Goal: Task Accomplishment & Management: Manage account settings

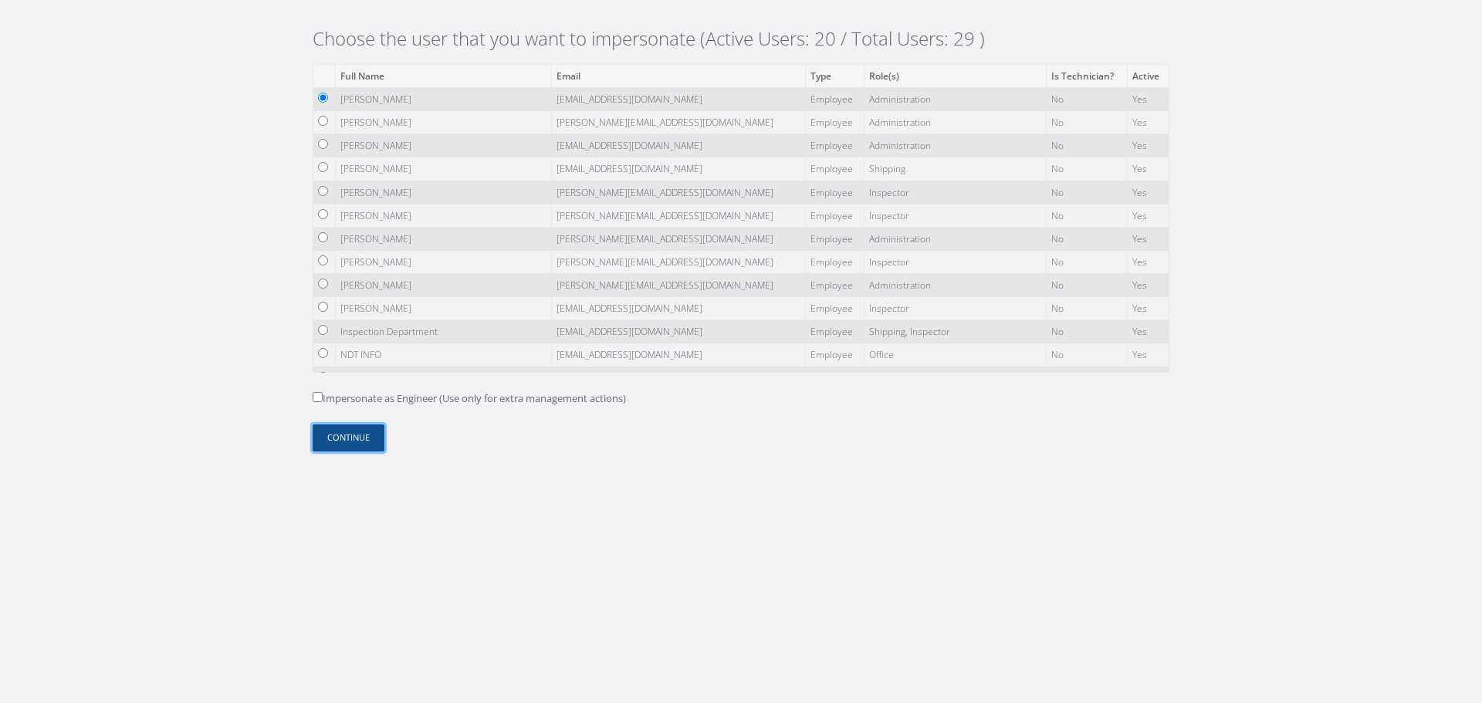
click at [367, 429] on button "Continue" at bounding box center [349, 438] width 72 height 27
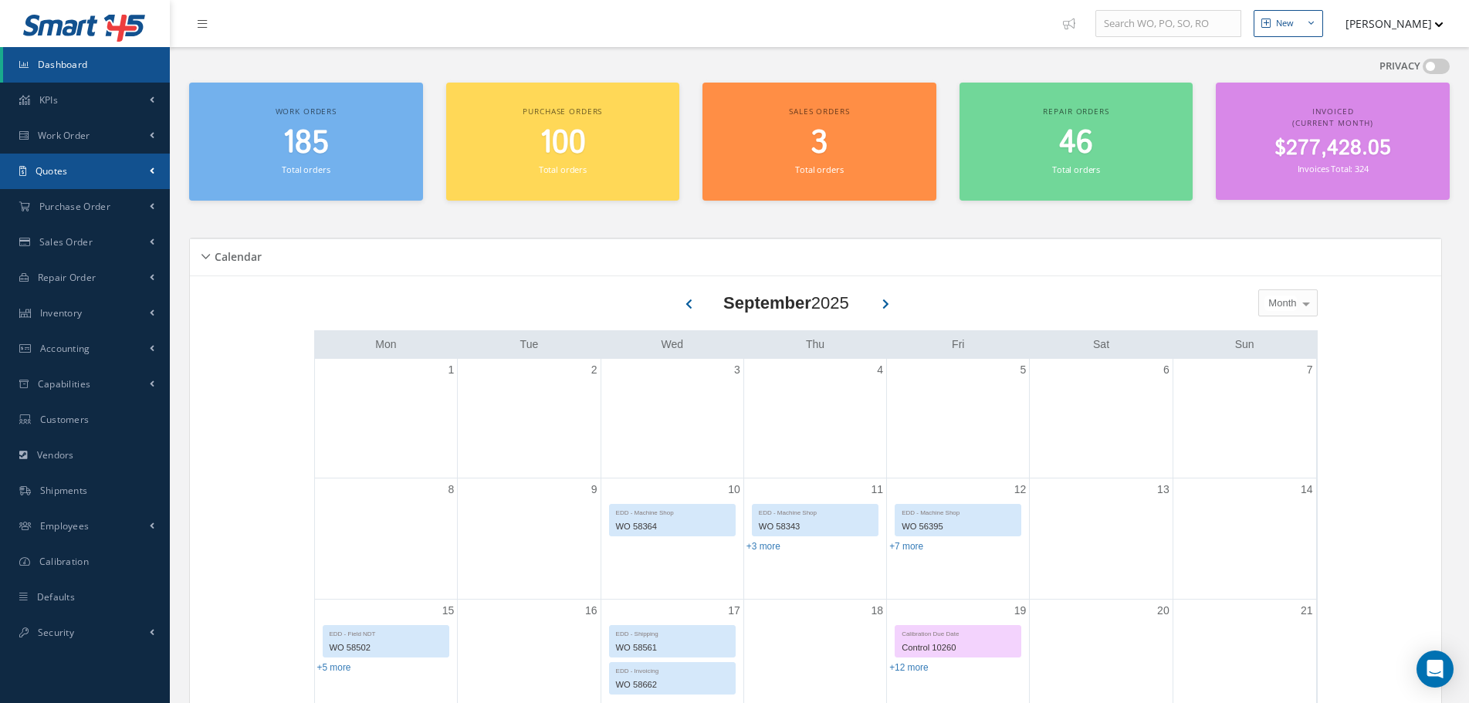
click at [130, 182] on link "Quotes" at bounding box center [85, 172] width 170 height 36
click at [116, 204] on link "Customers Quotes" at bounding box center [86, 203] width 167 height 29
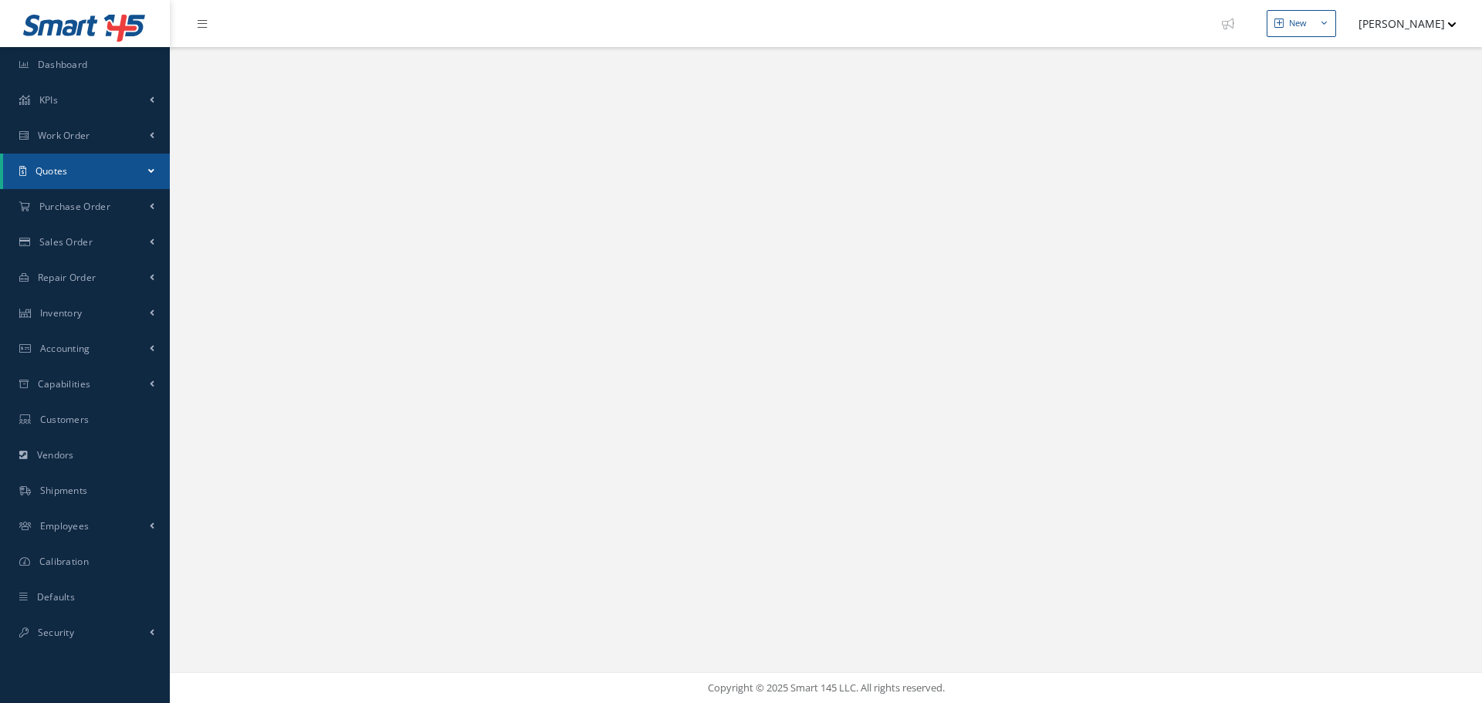
select select "25"
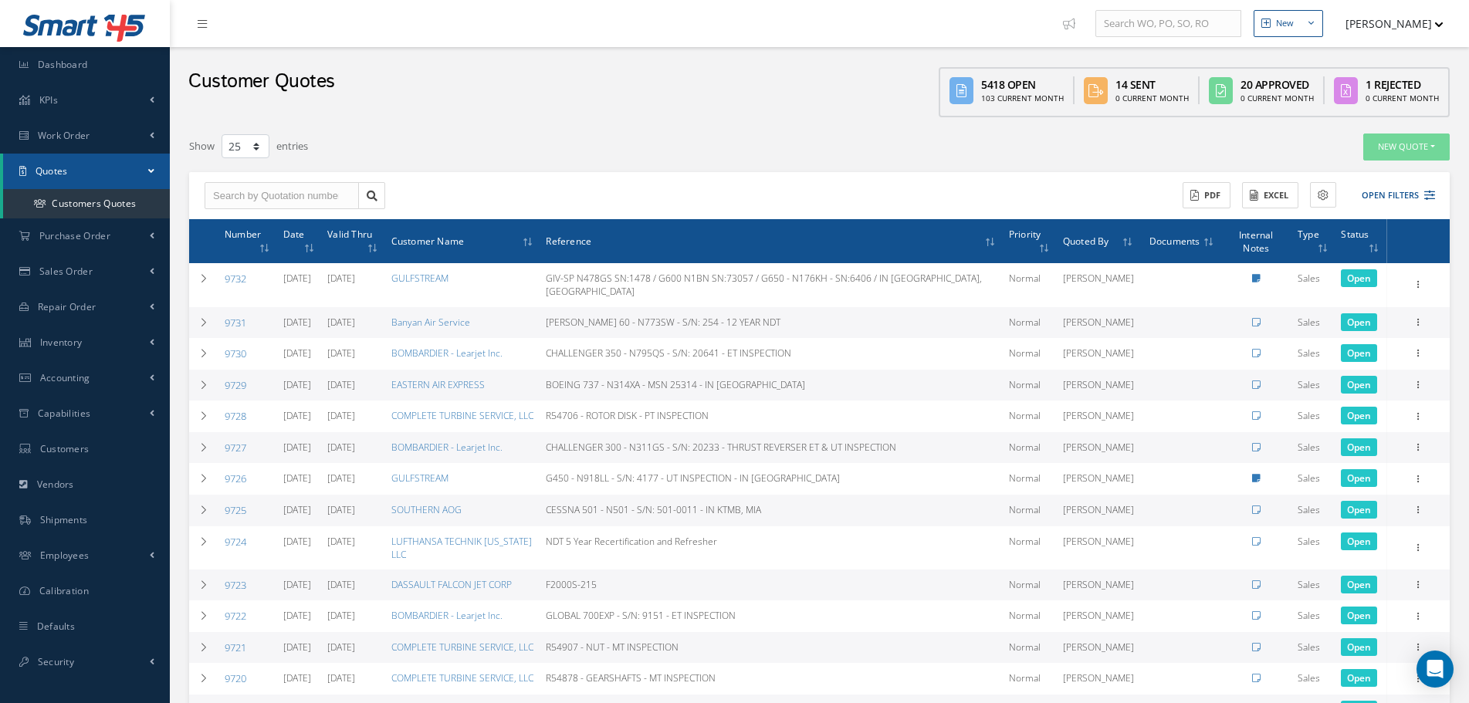
click at [299, 209] on div "ACTIONS Receive Payments Select Customer JUSTICE AIR MAINTENANCE AERCAP WING AV…" at bounding box center [819, 196] width 1260 height 48
click at [298, 182] on input "text" at bounding box center [282, 196] width 154 height 28
type input "9707"
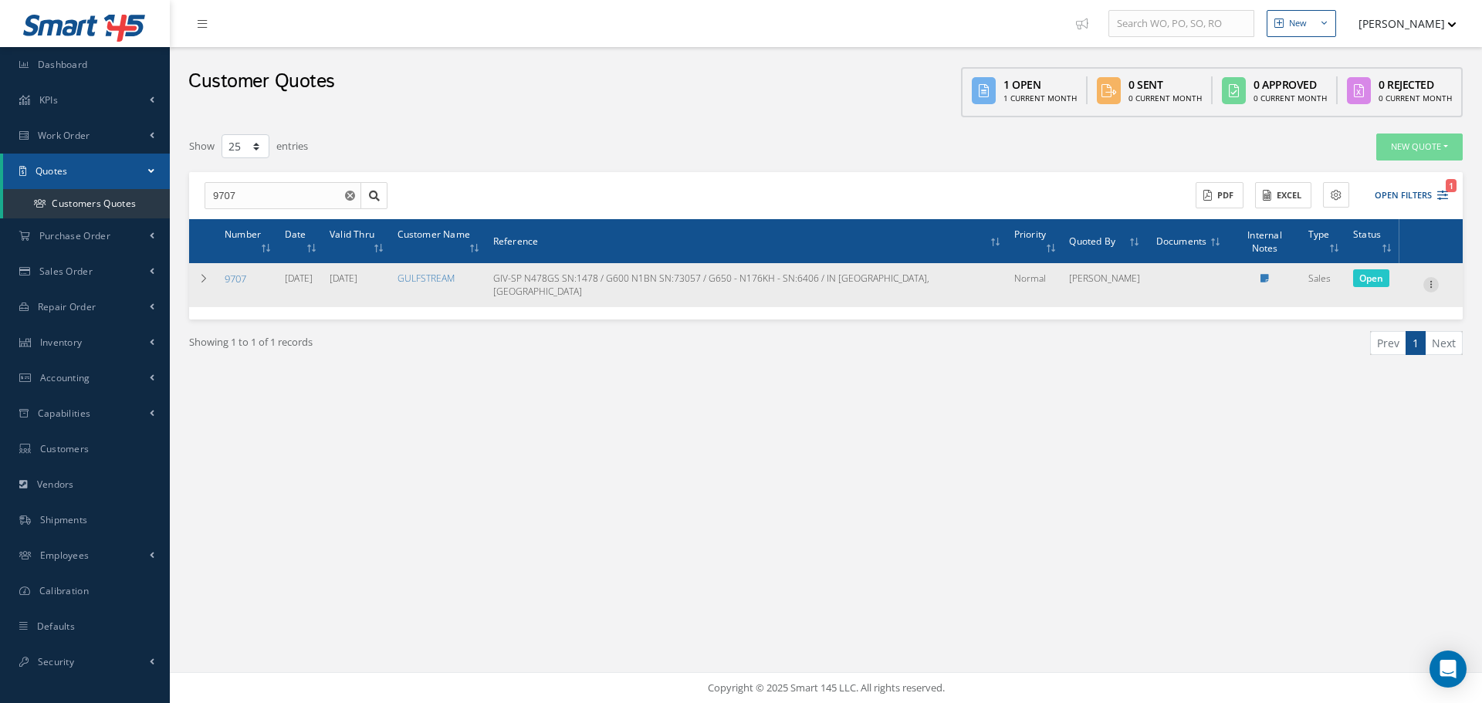
click at [1431, 277] on icon at bounding box center [1430, 283] width 15 height 12
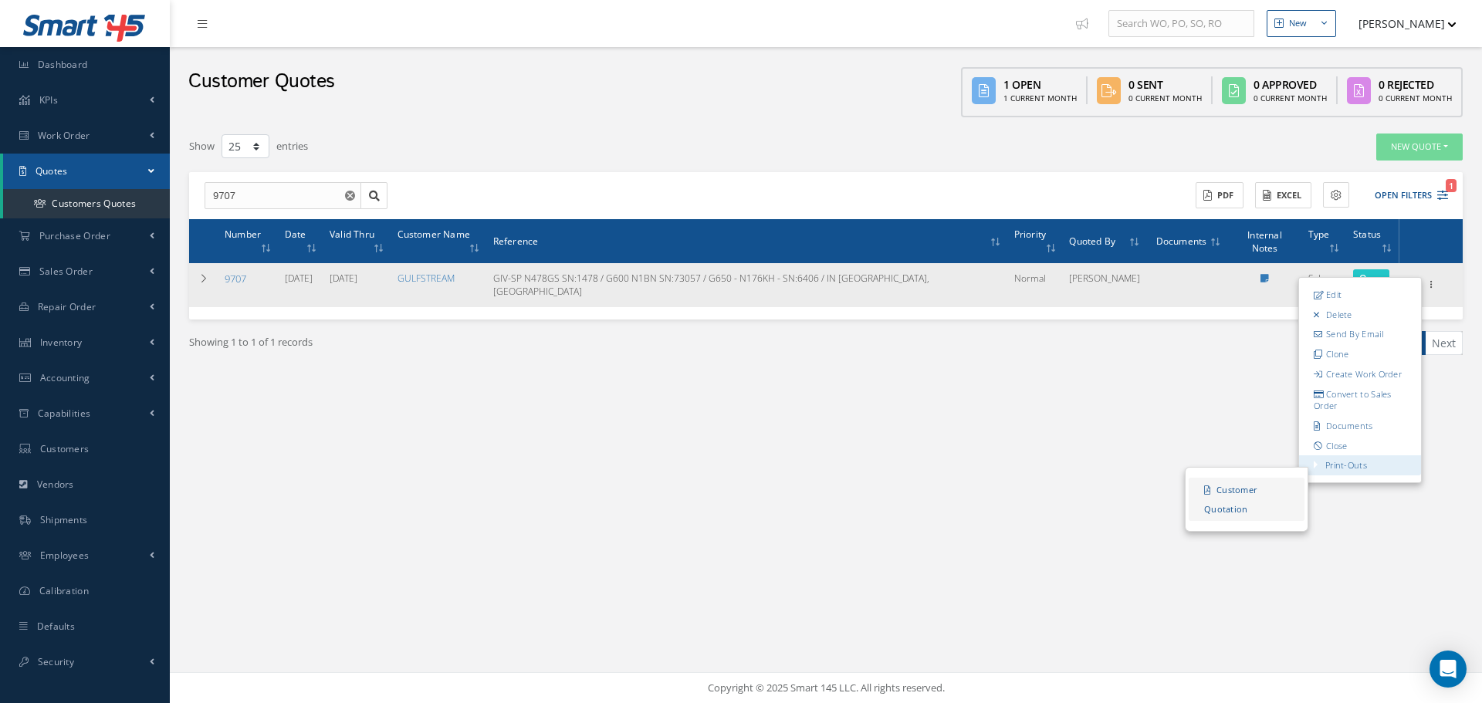
click at [1255, 479] on link "Customer Quotation" at bounding box center [1247, 500] width 116 height 43
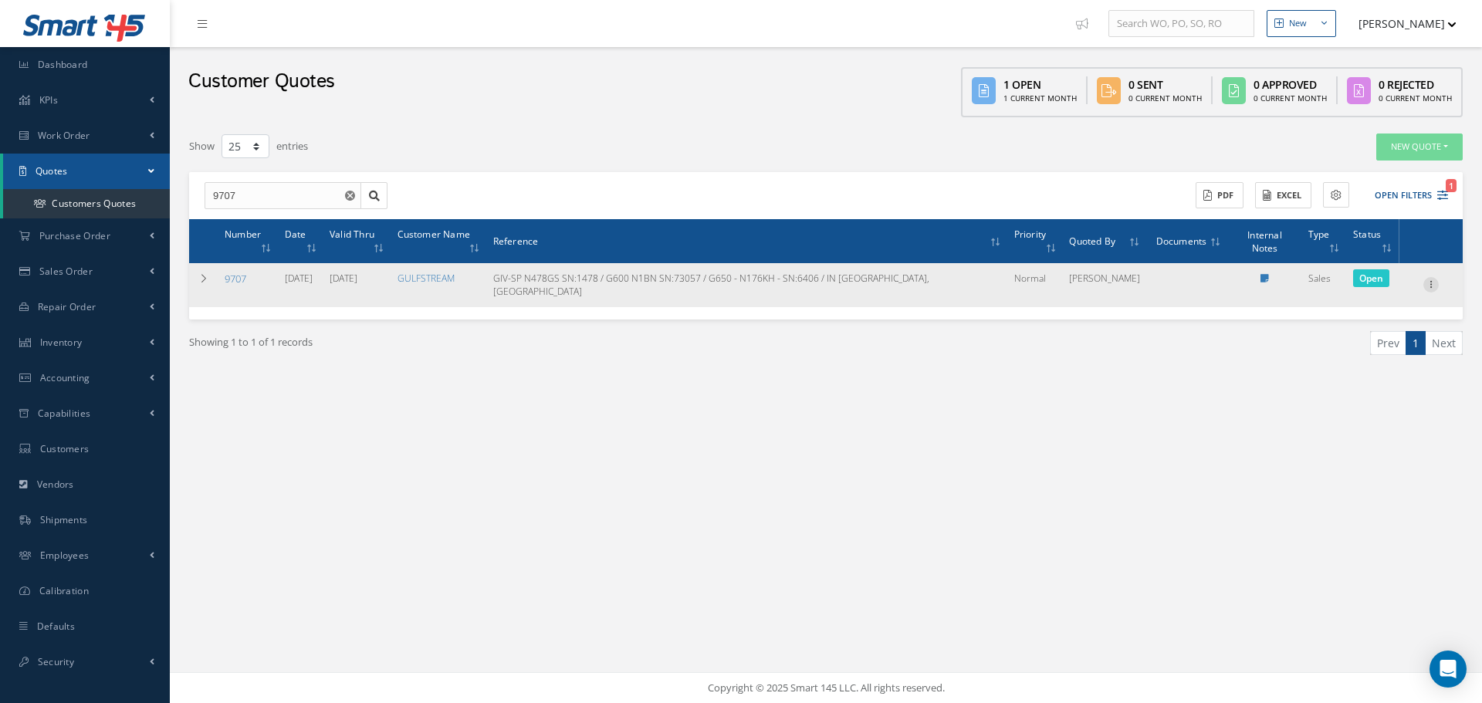
click at [1436, 277] on icon at bounding box center [1430, 283] width 15 height 12
click at [1359, 285] on link "Edit" at bounding box center [1360, 295] width 122 height 20
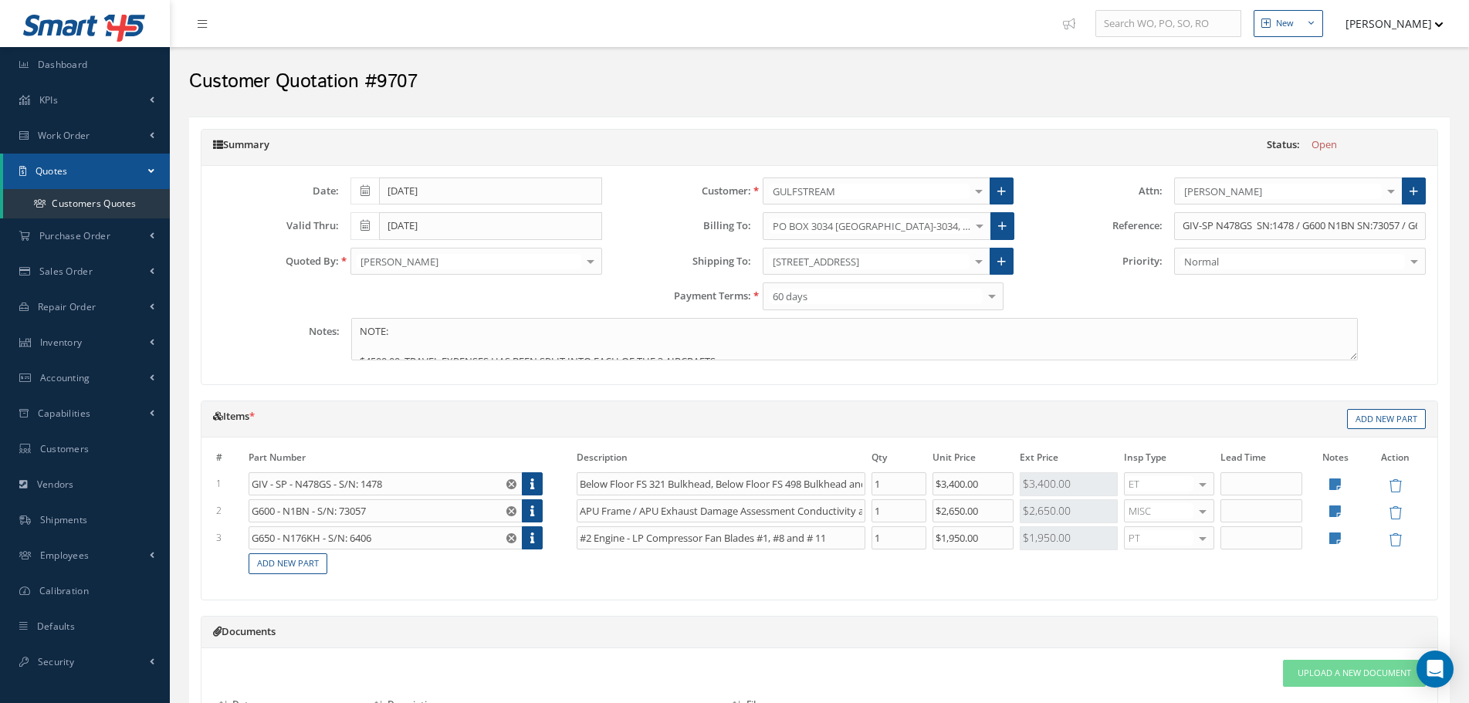
click at [950, 241] on div "Customer: GULFSTREAM 000 1 VISION AVIATION 1551 LEASING 1ST CHOICE AEROSPACE 21…" at bounding box center [820, 248] width 412 height 140
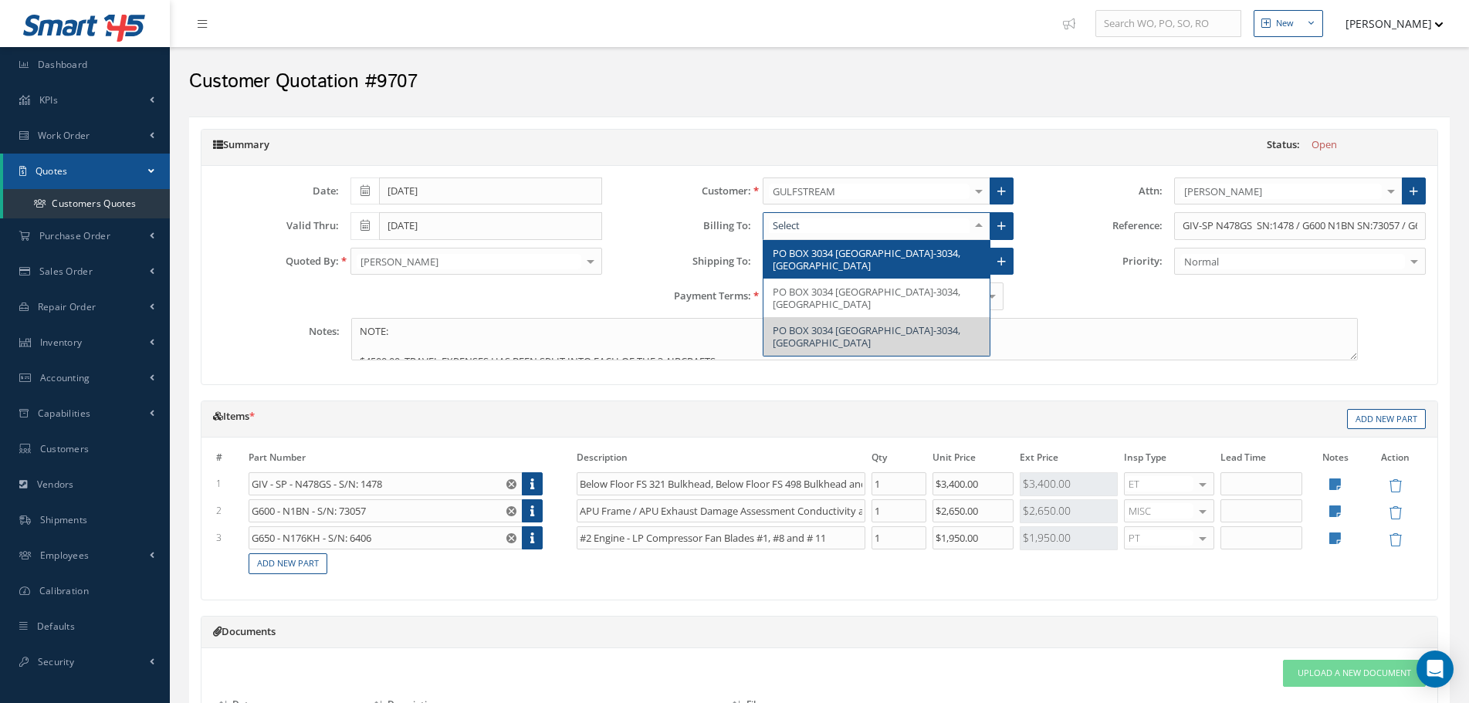
click at [952, 235] on div at bounding box center [877, 226] width 228 height 28
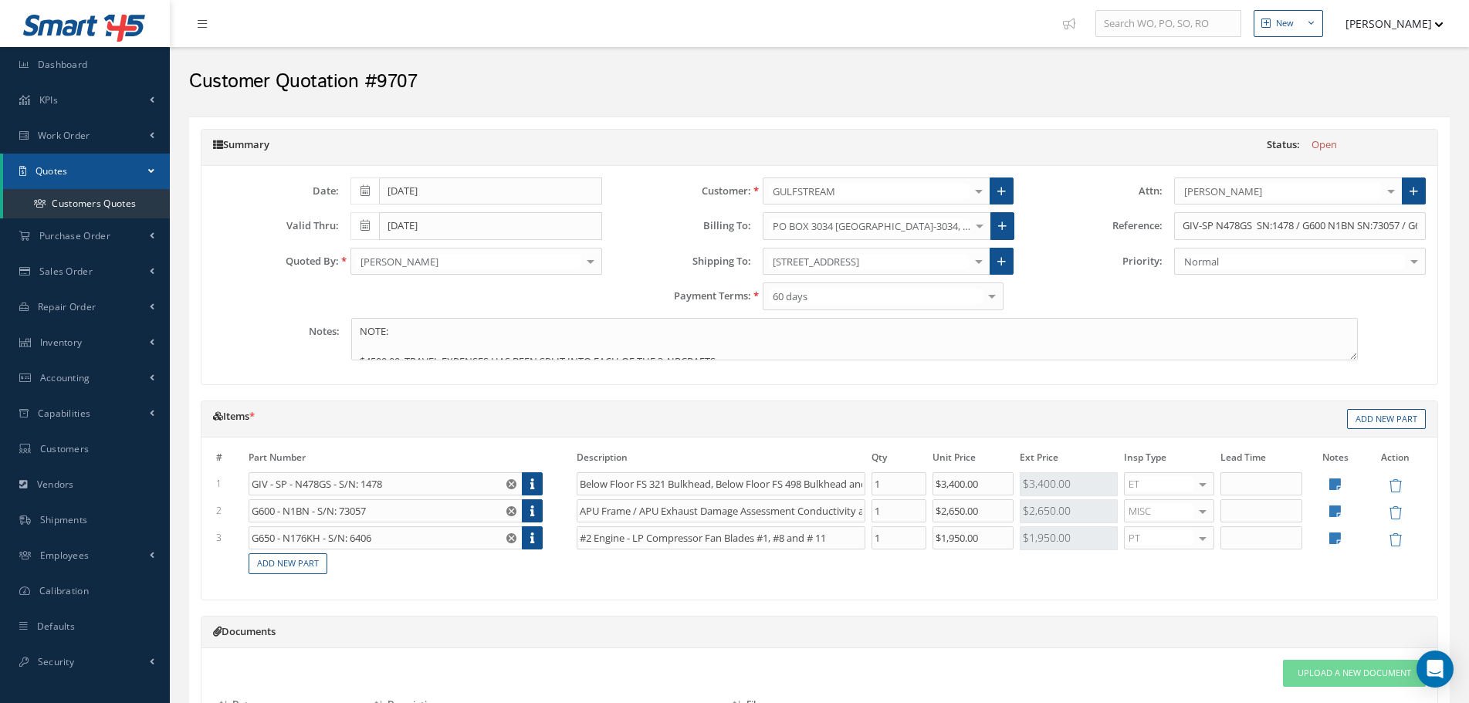
click at [1026, 70] on h2 "Customer Quotation #9707" at bounding box center [819, 81] width 1260 height 23
click at [1000, 476] on input "$3,400.00" at bounding box center [972, 483] width 81 height 23
drag, startPoint x: 999, startPoint y: 482, endPoint x: 942, endPoint y: 480, distance: 56.4
click at [942, 480] on input "$3,400.00" at bounding box center [972, 483] width 81 height 23
type input "$10"
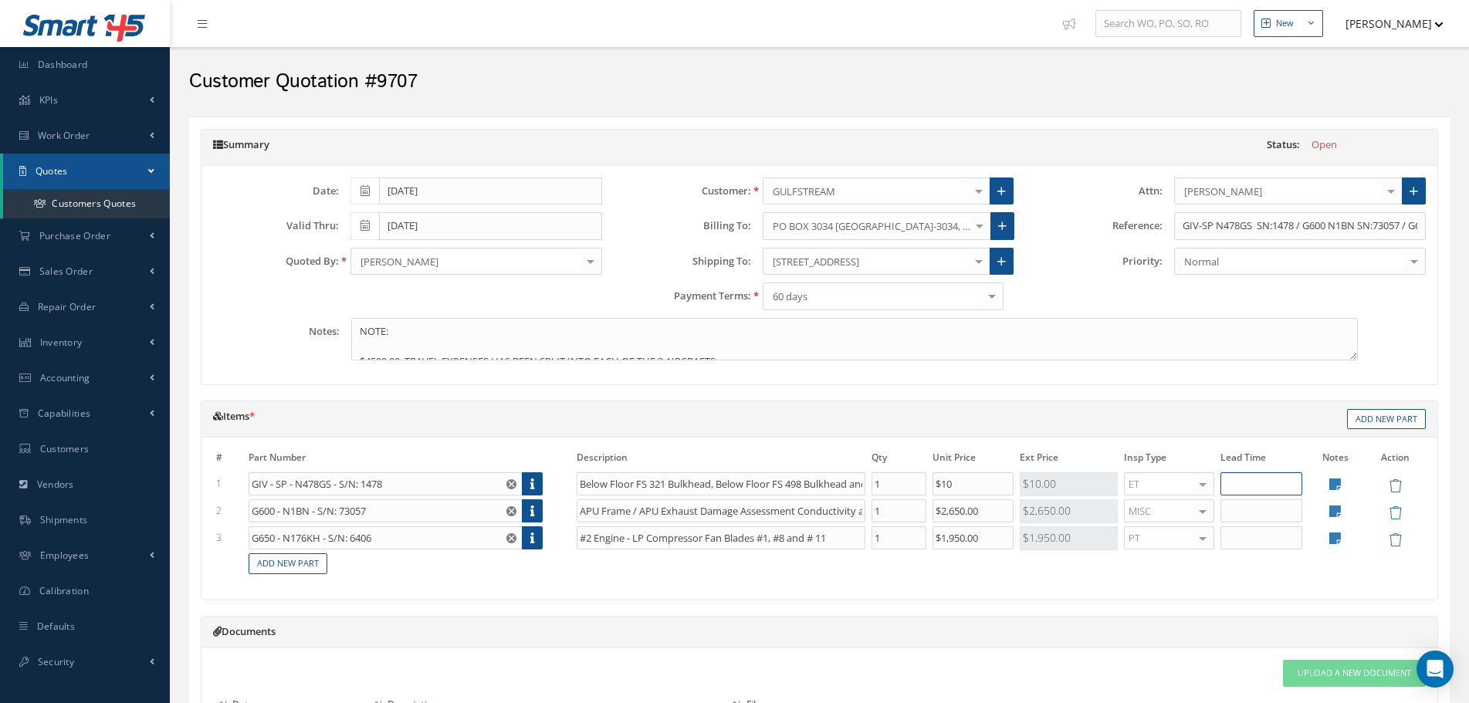
click at [1281, 479] on input "text" at bounding box center [1260, 483] width 81 height 23
click at [466, 479] on input "GIV - SP - N478GS - S/N: 1478" at bounding box center [385, 483] width 273 height 23
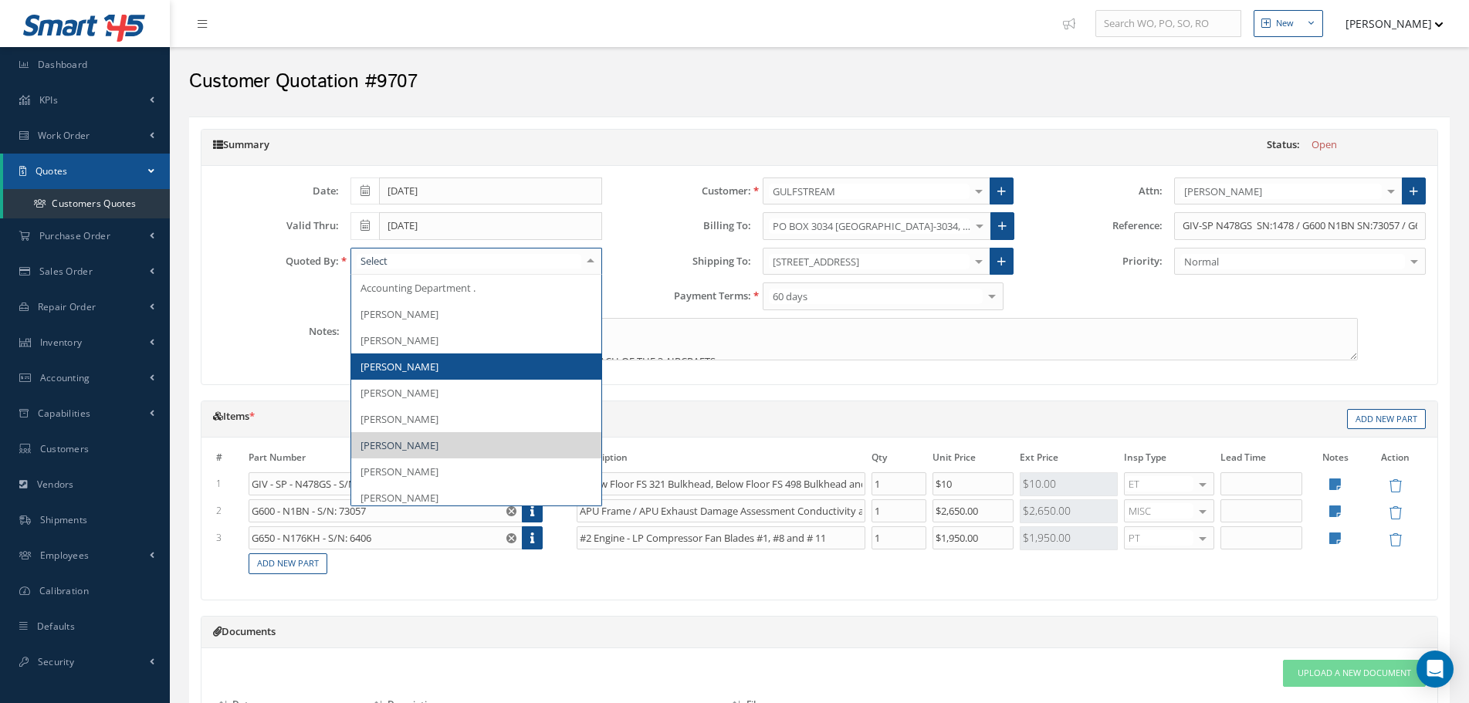
click at [438, 364] on span "[PERSON_NAME]" at bounding box center [399, 367] width 78 height 14
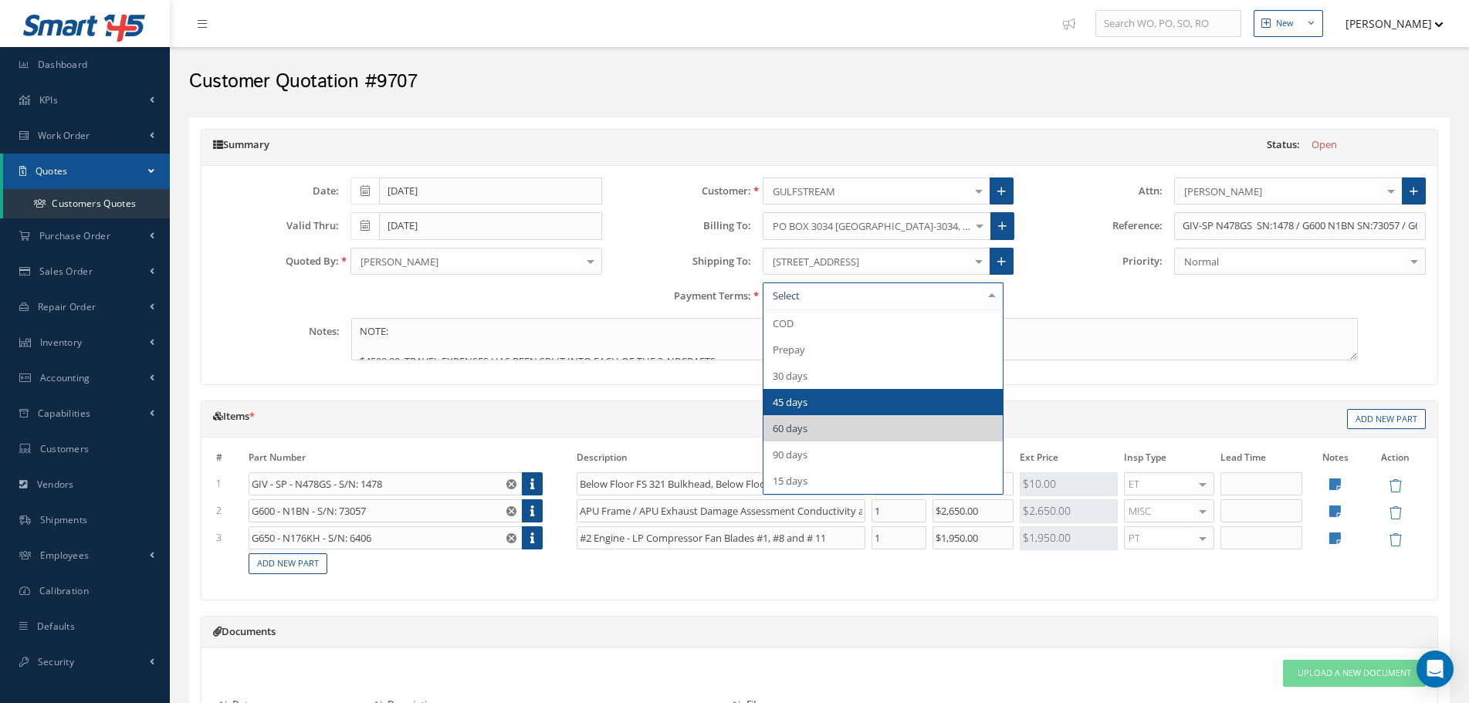
click at [835, 394] on span "45 days" at bounding box center [883, 402] width 240 height 26
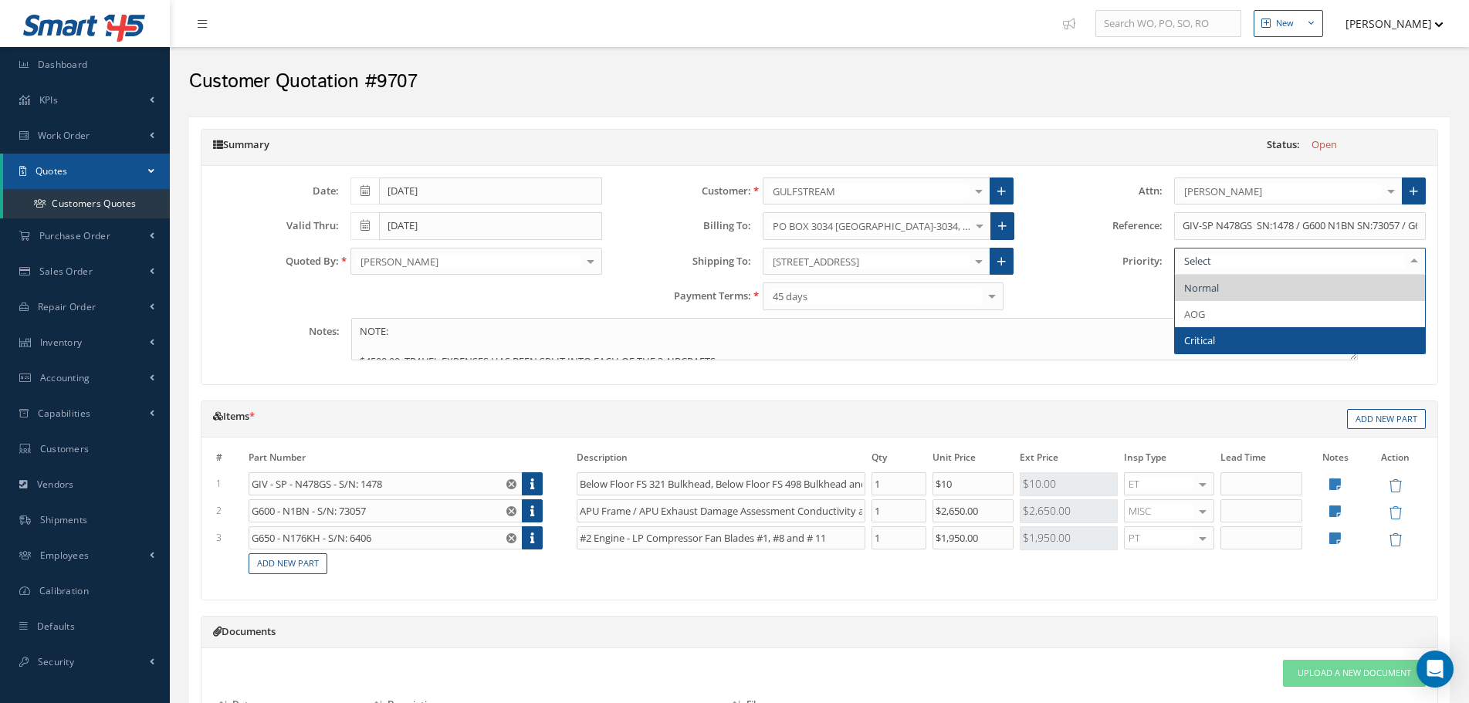
click at [1249, 327] on span "Critical" at bounding box center [1300, 340] width 250 height 26
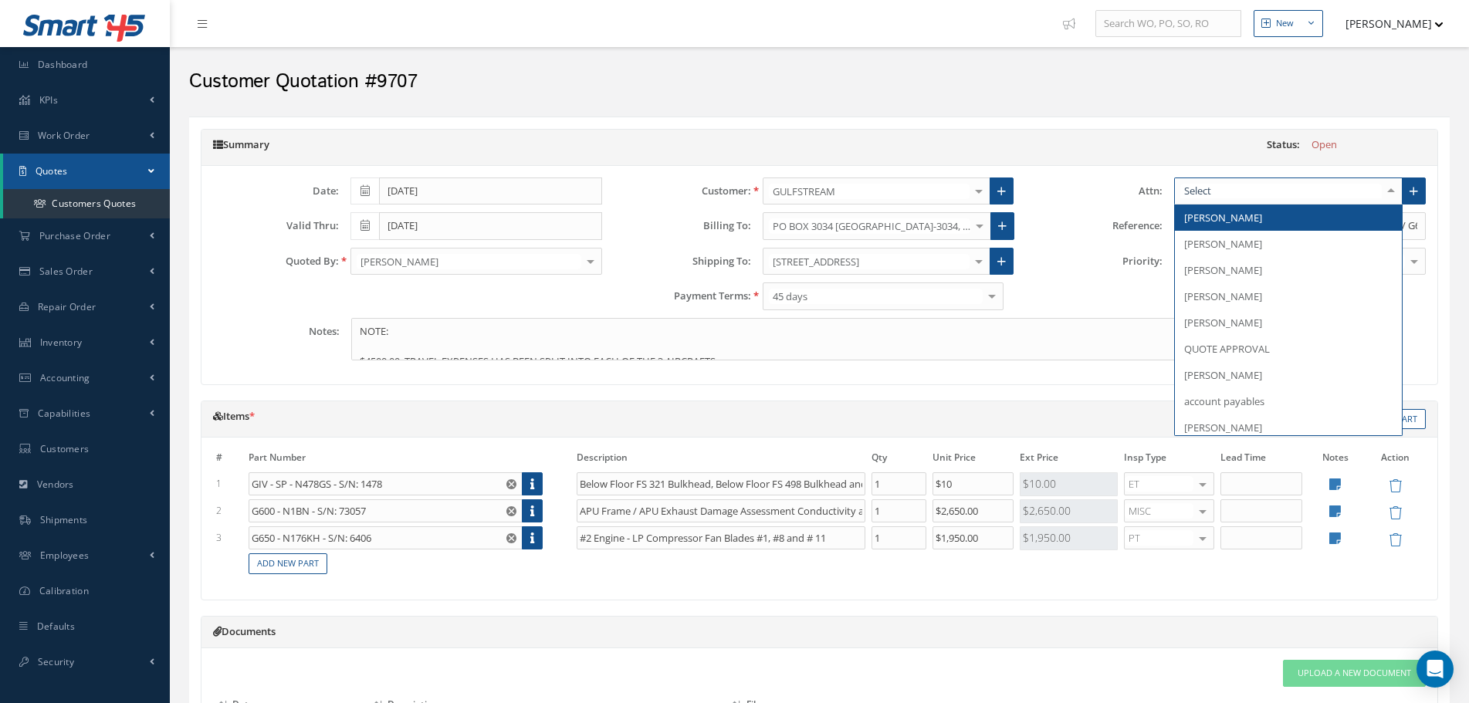
click at [1249, 178] on div at bounding box center [1288, 192] width 228 height 28
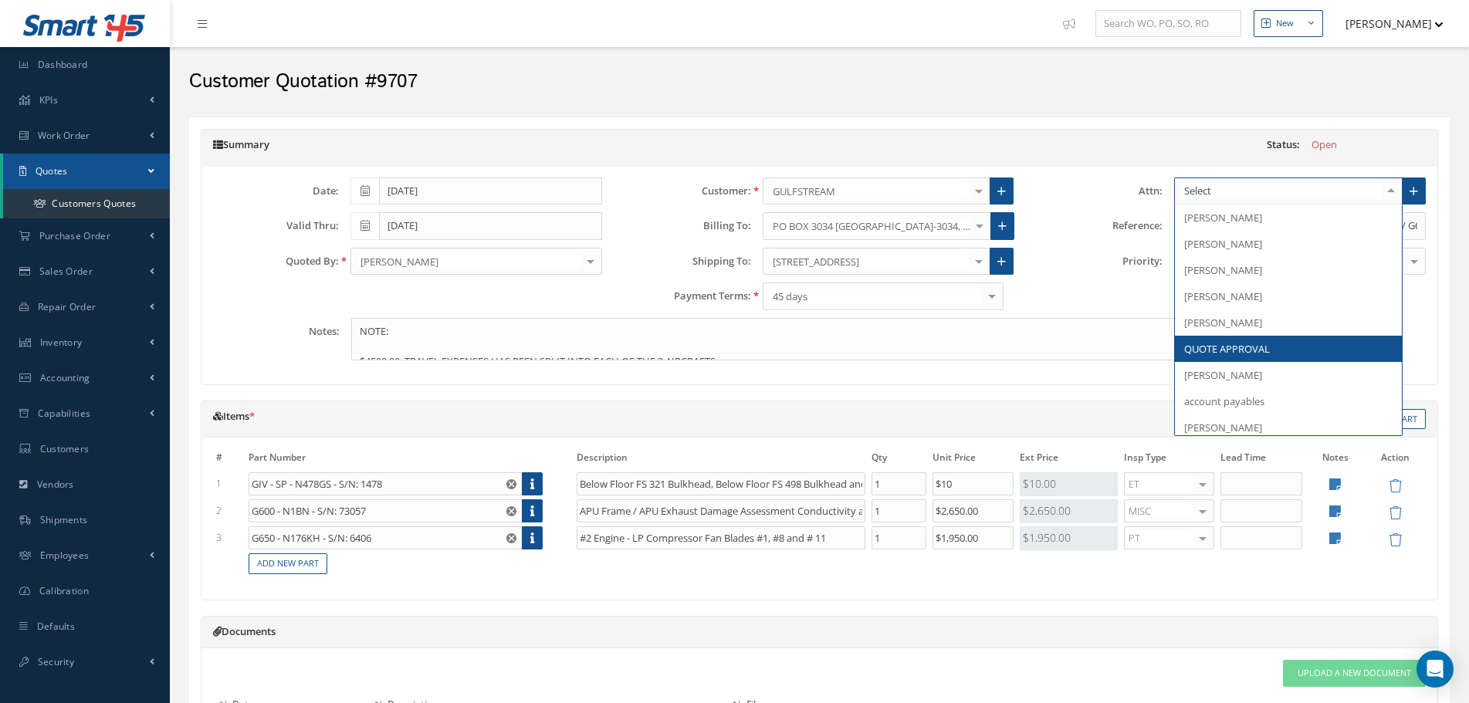
click at [1238, 336] on span "QUOTE APPROVAL" at bounding box center [1288, 349] width 227 height 26
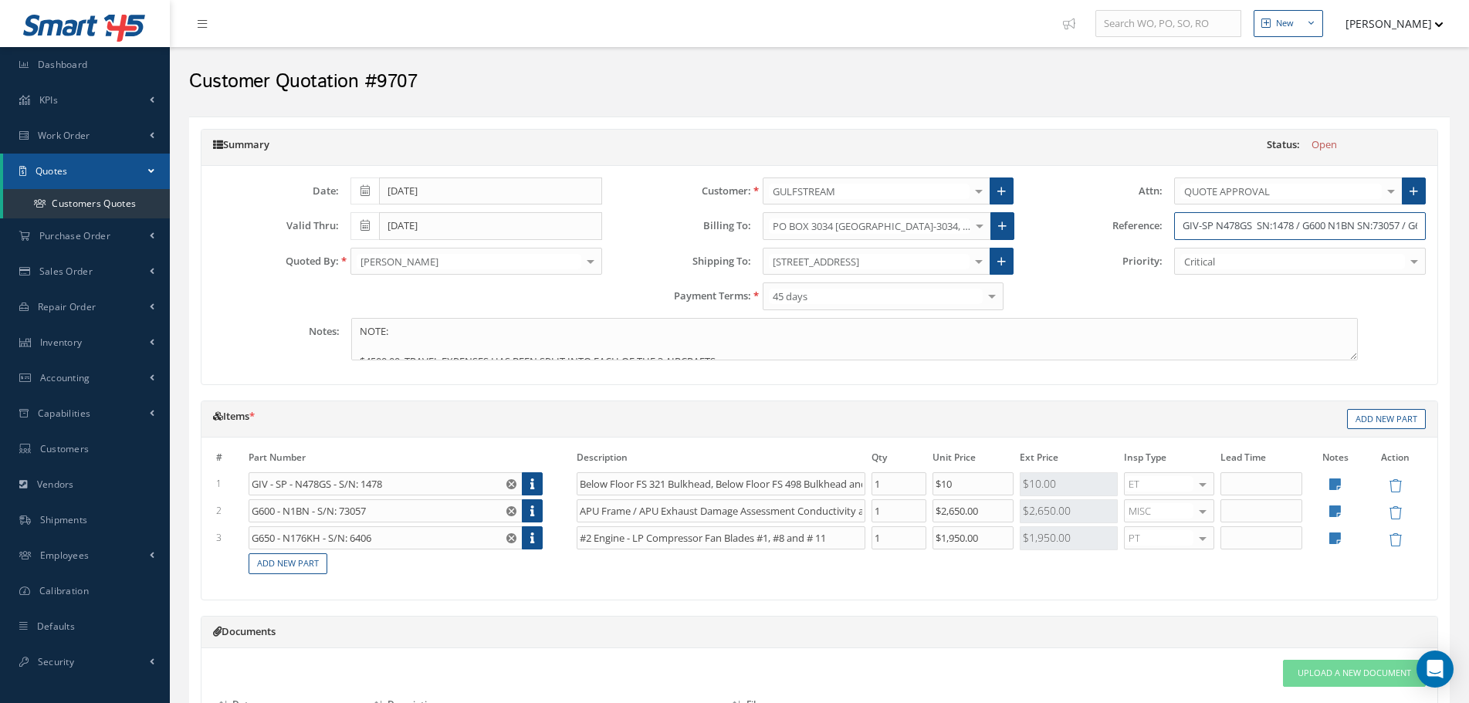
click at [1270, 225] on input "GIV-SP N478GS SN:1478 / G600 N1BN SN:73057 / G650 - N176KH - SN:6406 / IN [GEOG…" at bounding box center [1300, 226] width 252 height 28
click at [279, 571] on link "Add New Part" at bounding box center [288, 563] width 79 height 21
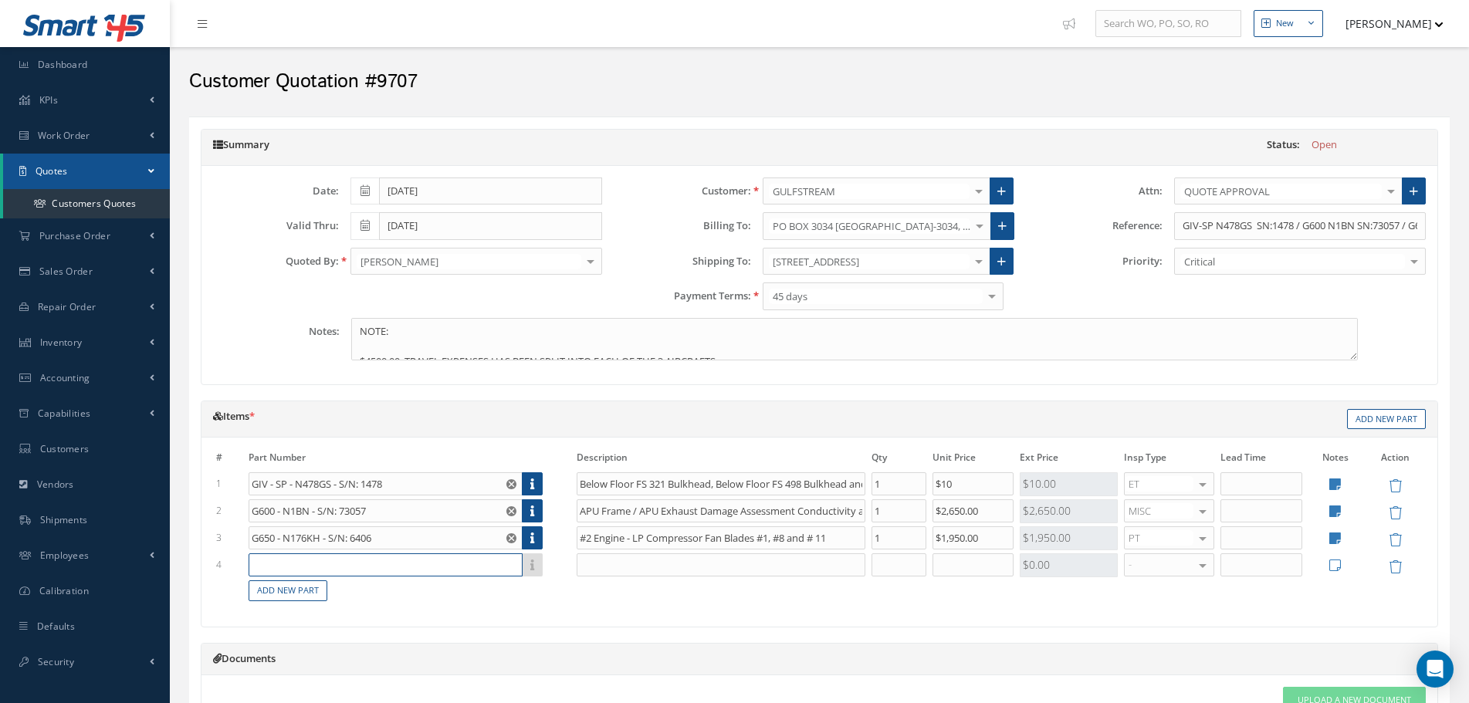
click at [333, 571] on input "text" at bounding box center [385, 564] width 273 height 23
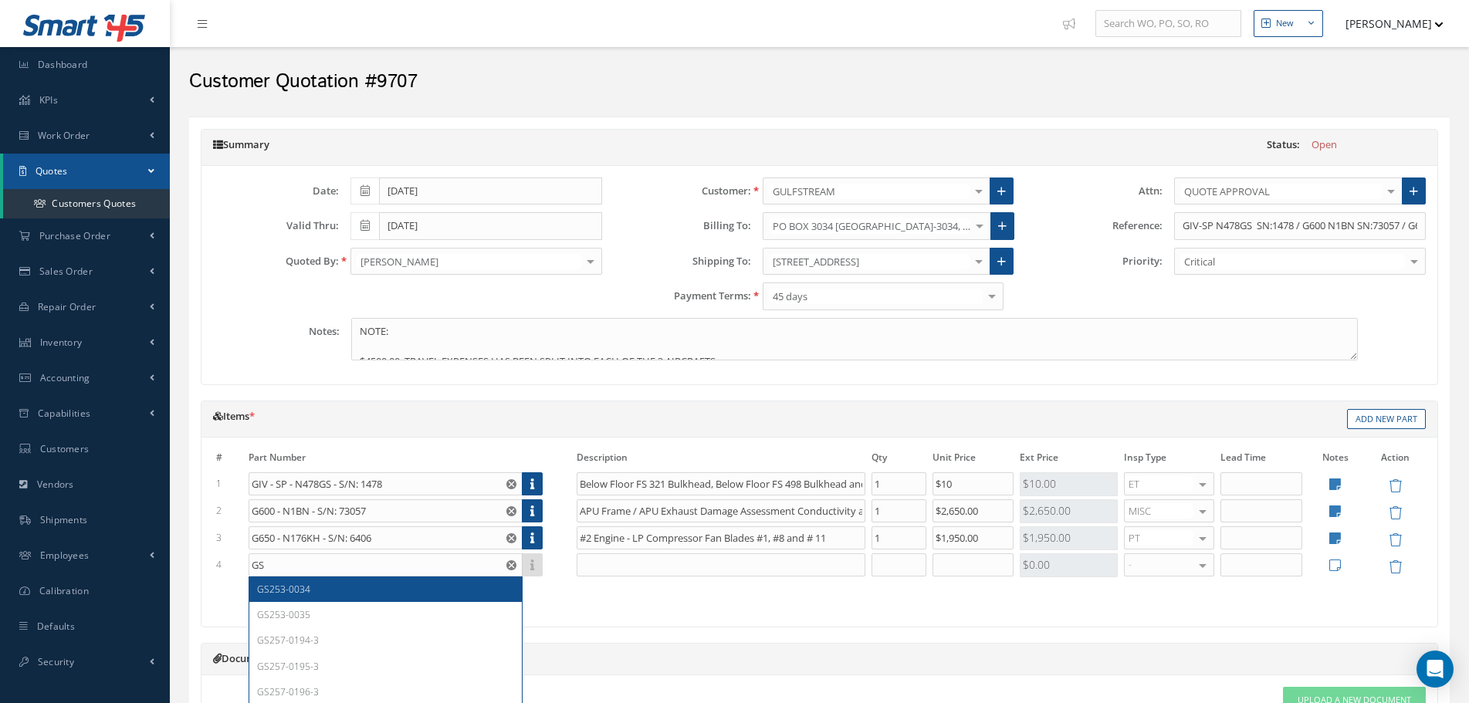
click at [332, 587] on div "GS253-0034" at bounding box center [385, 589] width 256 height 13
type input "GS253-0034"
type input "LH/RH H/STAB LEADING EDGE"
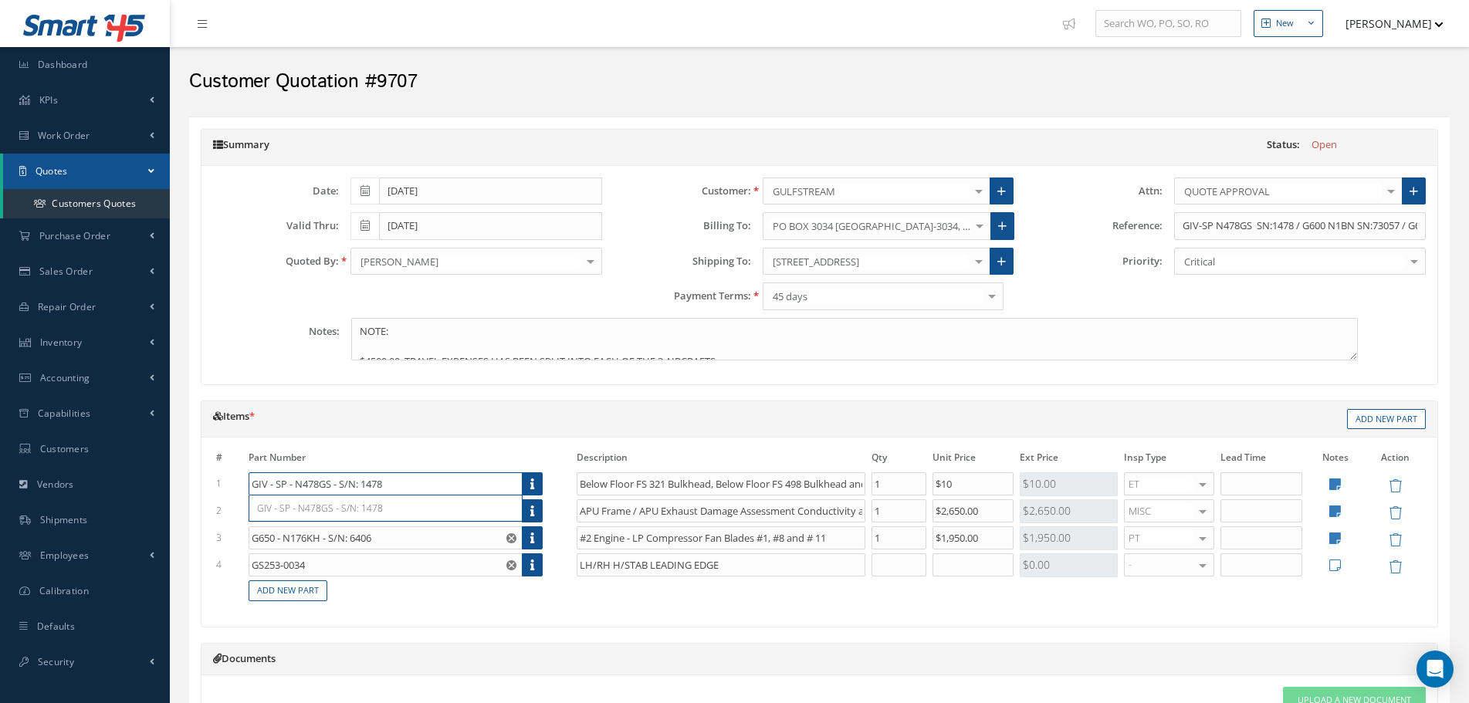
drag, startPoint x: 431, startPoint y: 486, endPoint x: 340, endPoint y: 485, distance: 91.1
click at [340, 485] on input "GIV - SP - N478GS - S/N: 1478" at bounding box center [385, 483] width 273 height 23
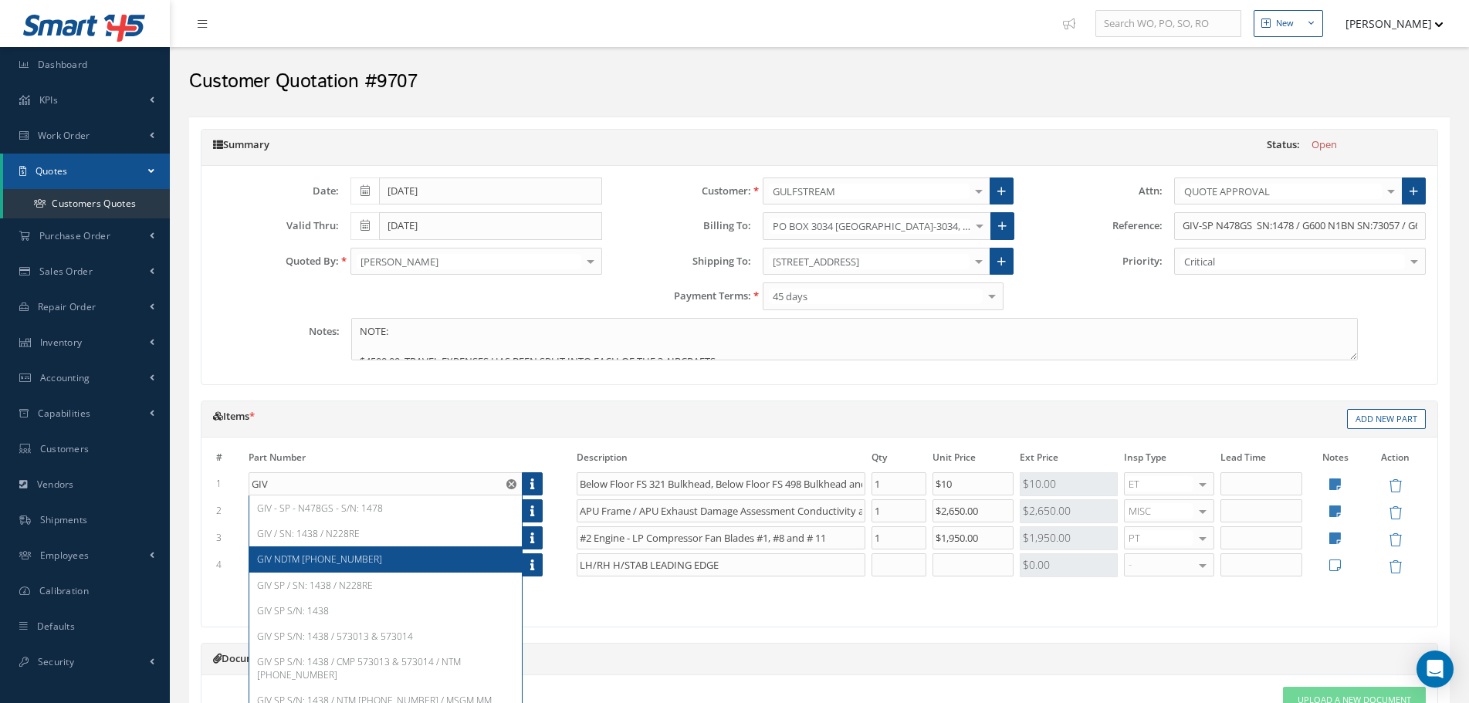
click at [328, 570] on div "GIV NDTM 55-00-002" at bounding box center [385, 558] width 272 height 25
type input "GIV NDTM 55-00-002"
type input "HORIZONTAL STAB PIVOT LUGS"
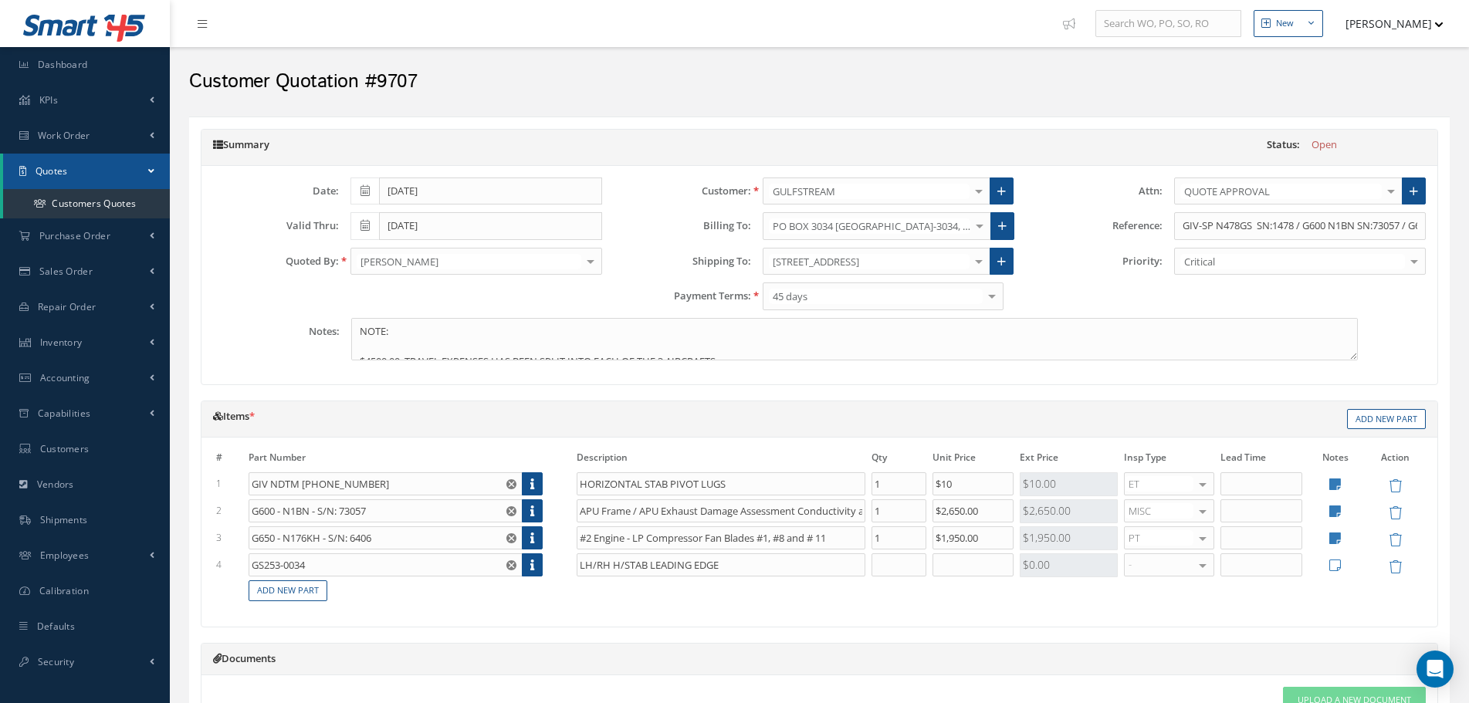
scroll to position [289, 0]
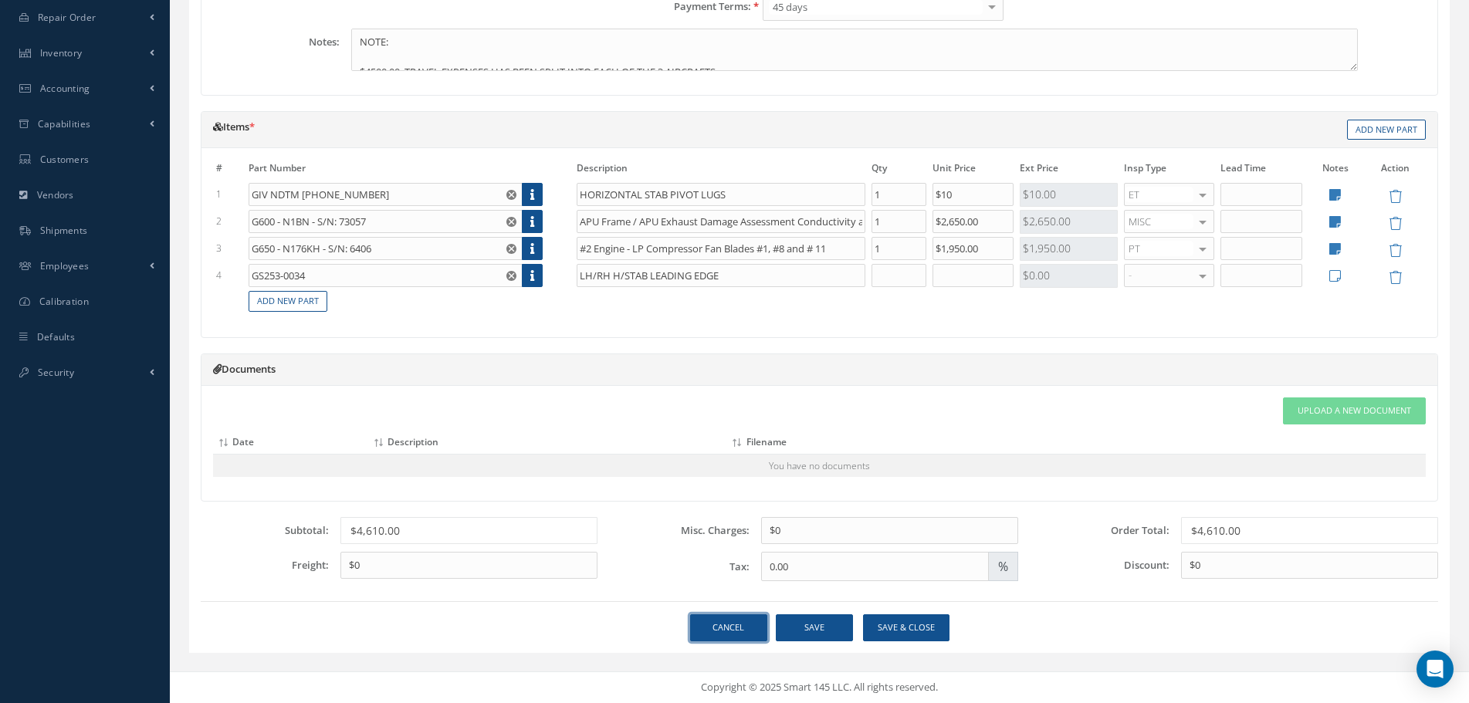
click at [707, 628] on link "Cancel" at bounding box center [728, 627] width 77 height 27
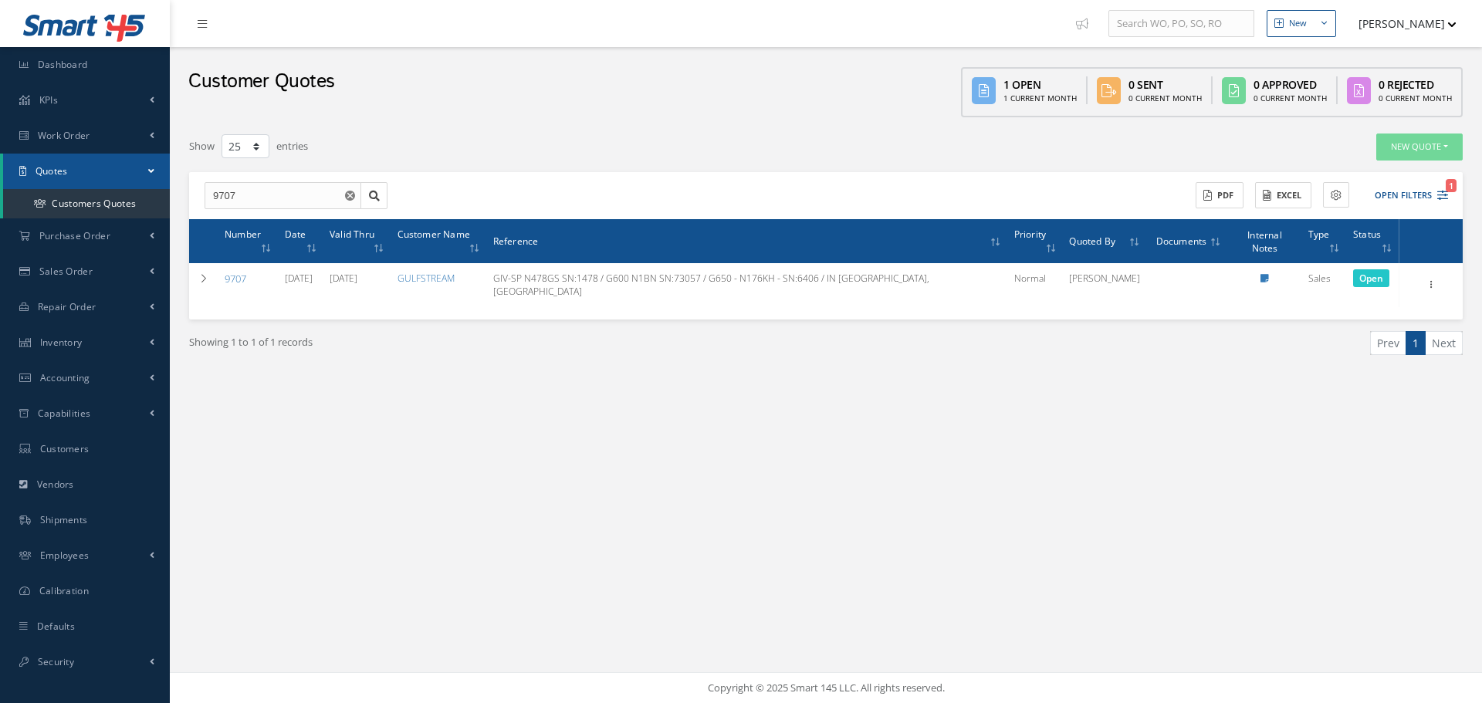
select select "25"
drag, startPoint x: 270, startPoint y: 191, endPoint x: 146, endPoint y: 195, distance: 124.3
click at [146, 195] on div "Smart 145 Dashboard KPIs Work Order Accounting Work Order Work Order Work Order…" at bounding box center [741, 351] width 1482 height 703
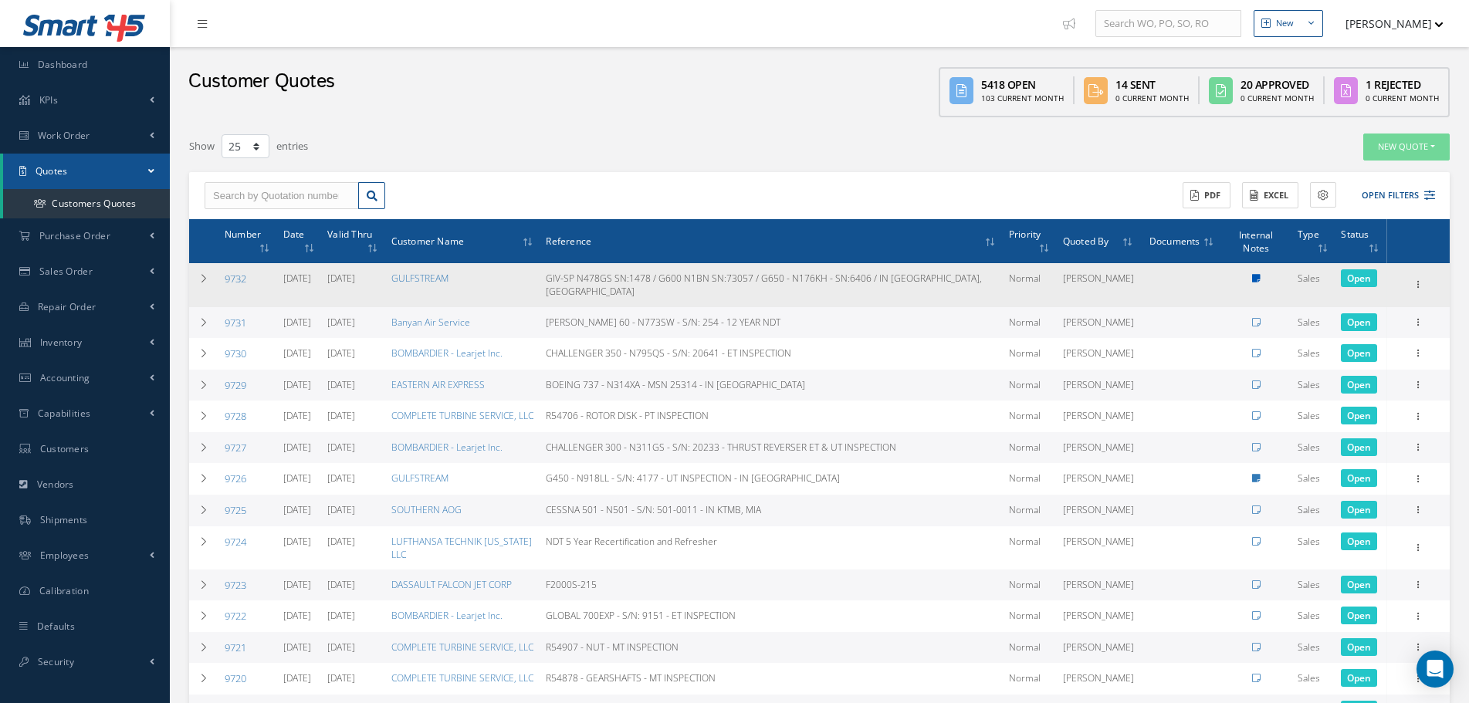
click at [1252, 276] on icon at bounding box center [1256, 278] width 8 height 9
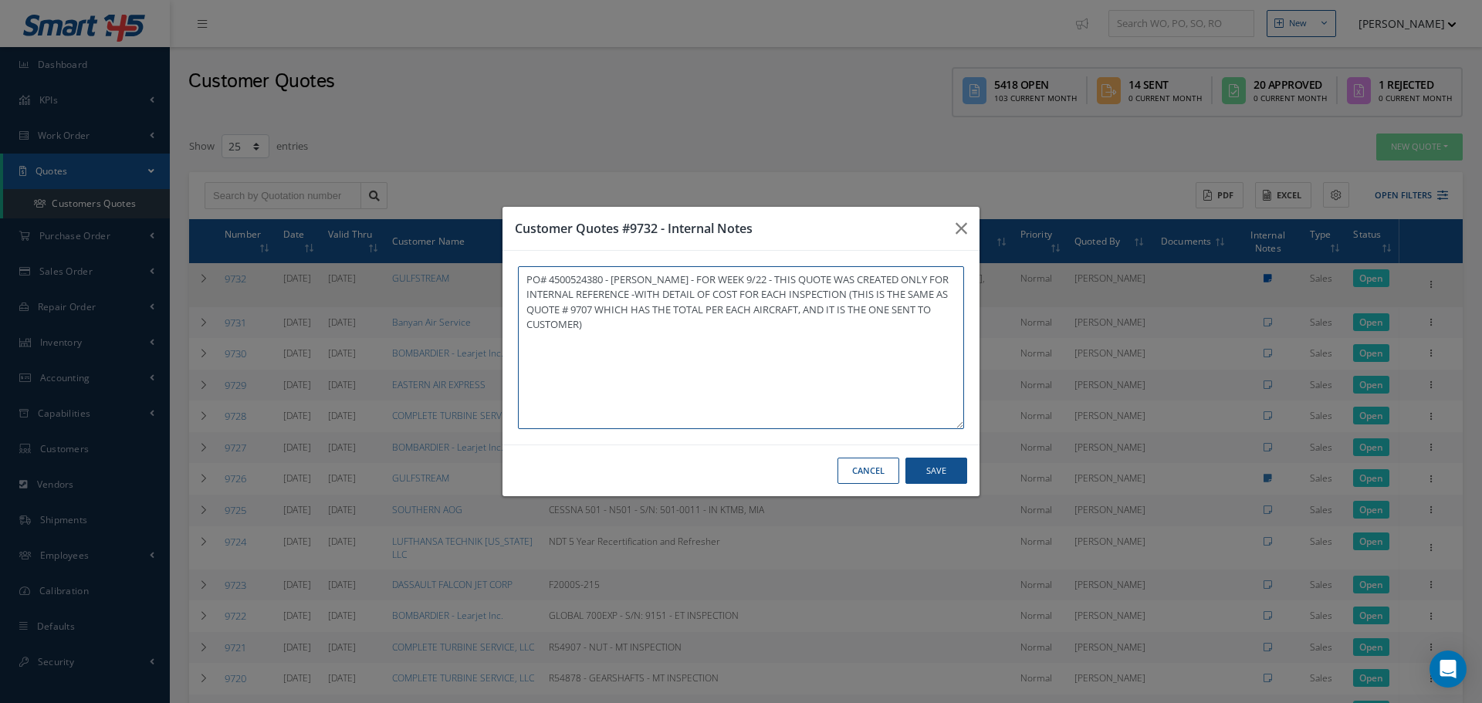
type textarea "PO# 4500524380 - RAY TABOADA - FOR WEEK 9/22 - THIS QUOTE WAS CREATED ONLY FOR …"
click at [963, 233] on icon "button" at bounding box center [962, 228] width 12 height 19
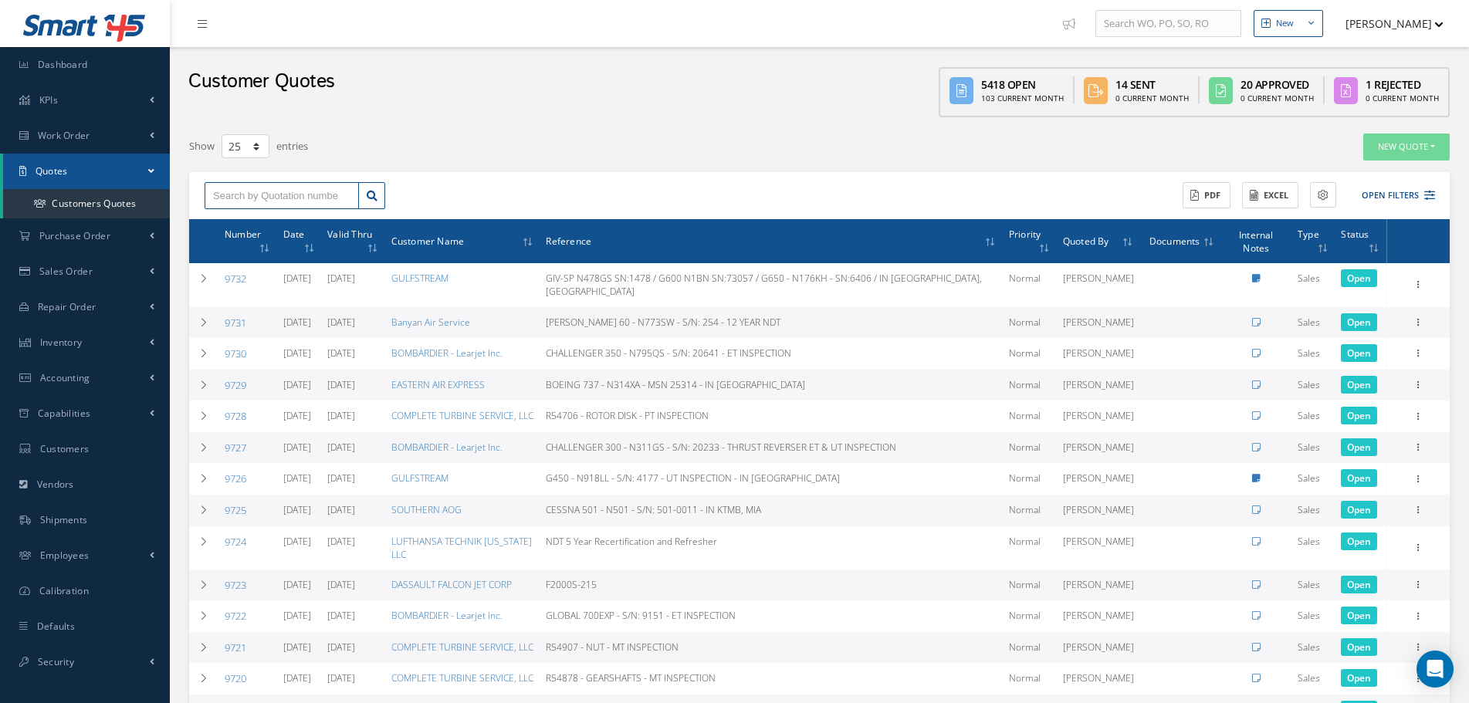
click at [348, 201] on input "text" at bounding box center [282, 196] width 154 height 28
type input "9707"
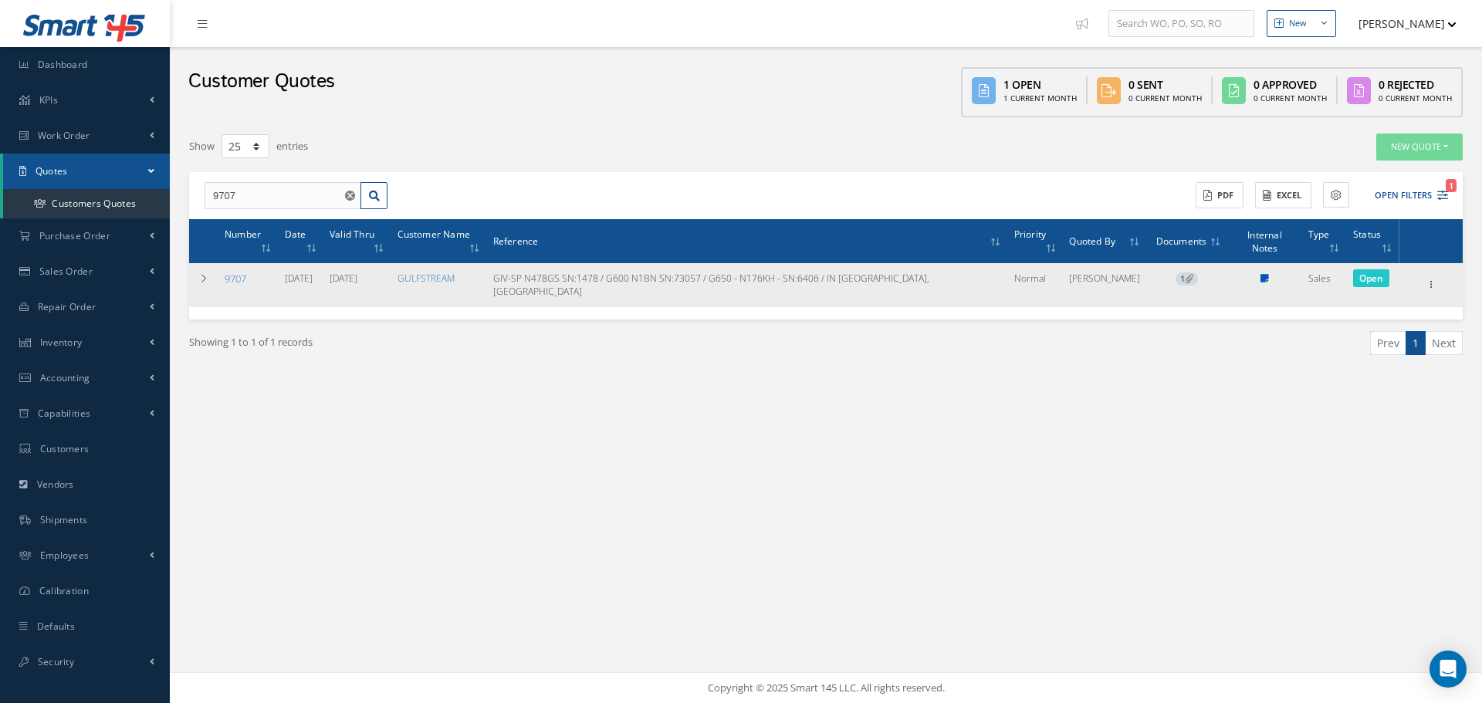
click at [1260, 274] on icon at bounding box center [1264, 278] width 8 height 9
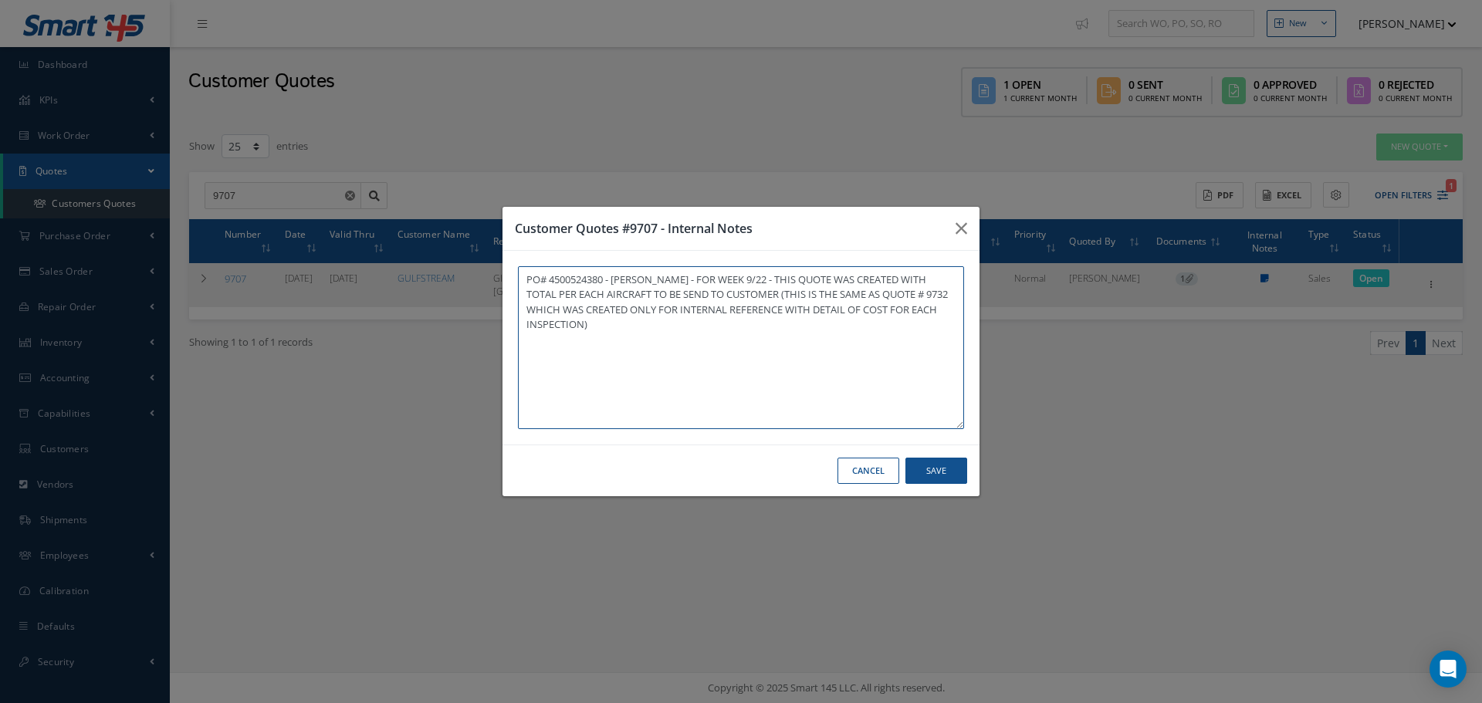
type textarea "PO# 4500524380 - RAY TABOADA - FOR WEEK 9/22 - THIS QUOTE WAS CREATED WITH TOTA…"
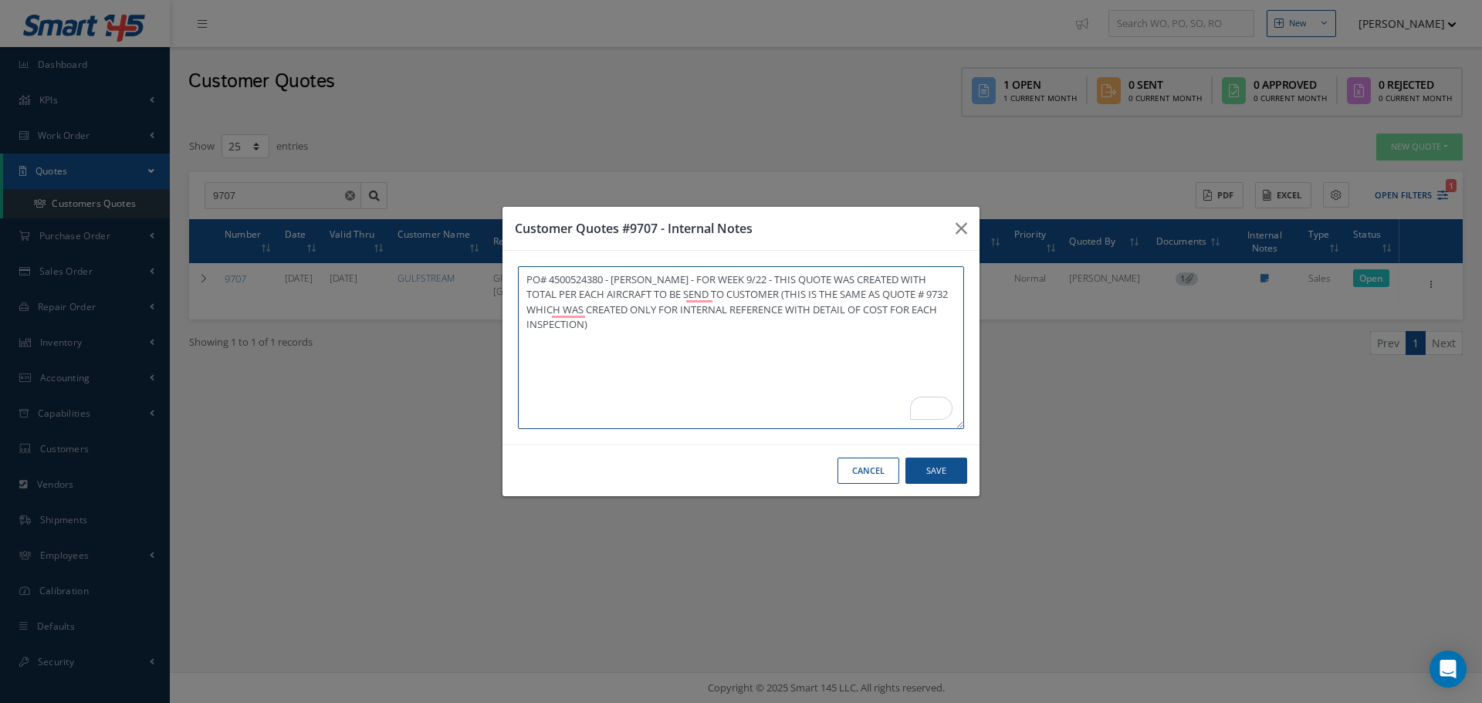
drag, startPoint x: 548, startPoint y: 306, endPoint x: 528, endPoint y: 307, distance: 20.1
click at [528, 307] on textarea "PO# 4500524380 - RAY TABOADA - FOR WEEK 9/22 - THIS QUOTE WAS CREATED WITH TOTA…" at bounding box center [741, 347] width 446 height 163
click at [955, 234] on button "button" at bounding box center [961, 228] width 36 height 43
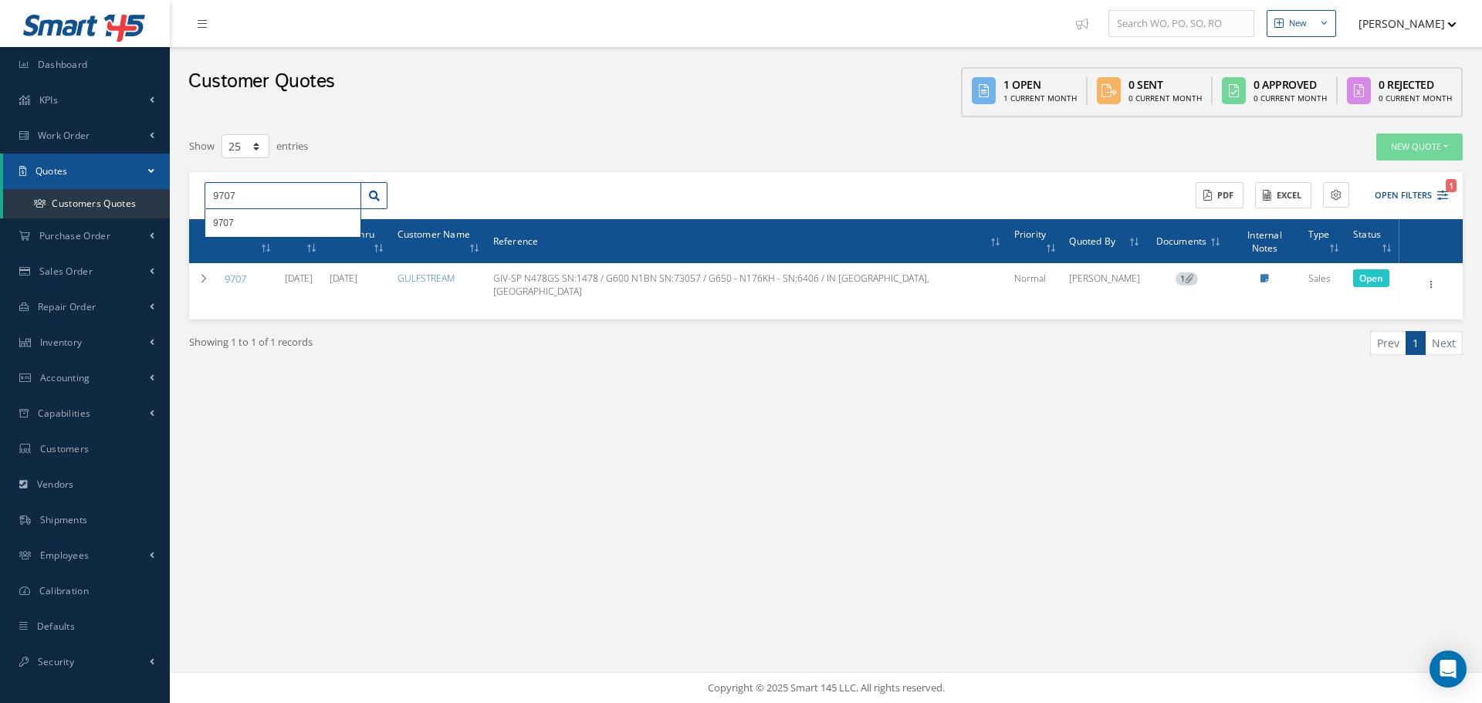
drag, startPoint x: 289, startPoint y: 199, endPoint x: 226, endPoint y: 198, distance: 62.5
click at [226, 198] on input "9707" at bounding box center [283, 196] width 157 height 28
type input "9732"
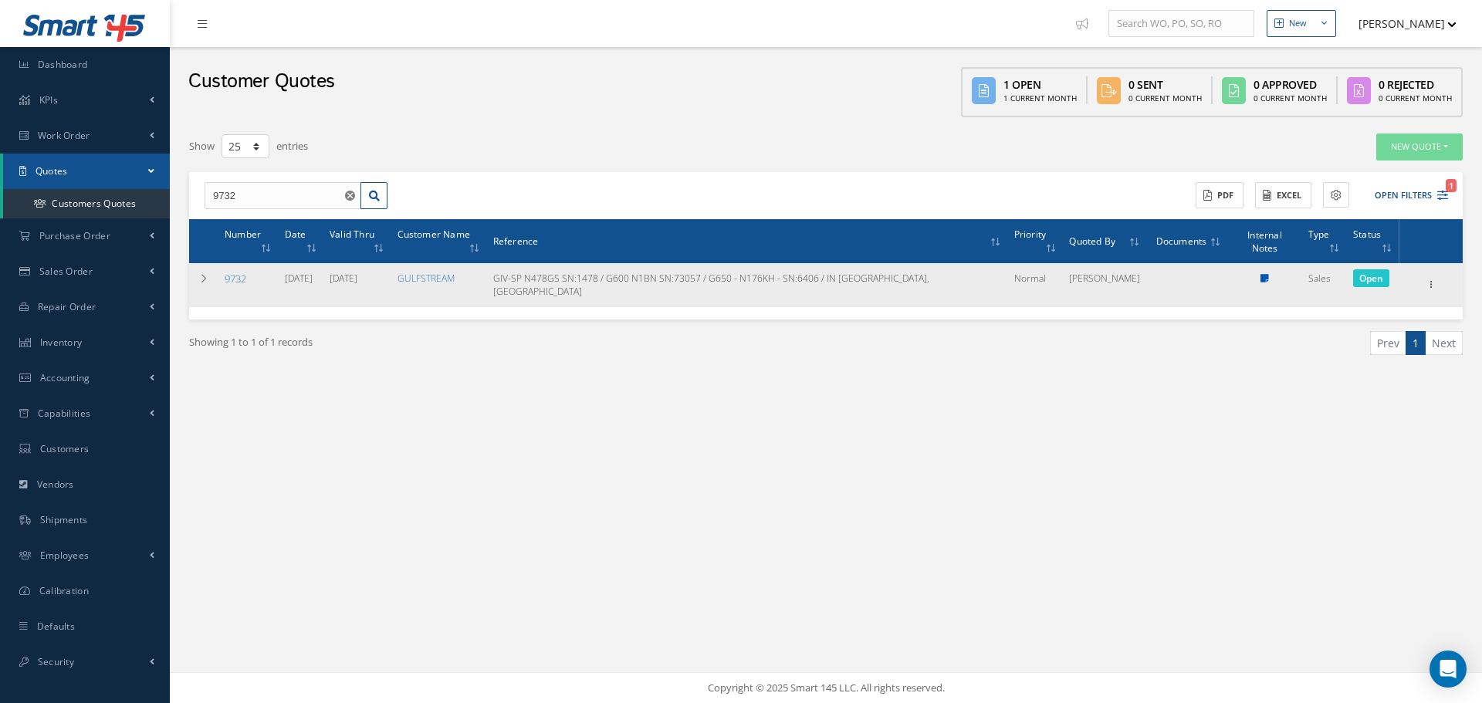
click at [1260, 274] on icon at bounding box center [1264, 278] width 8 height 9
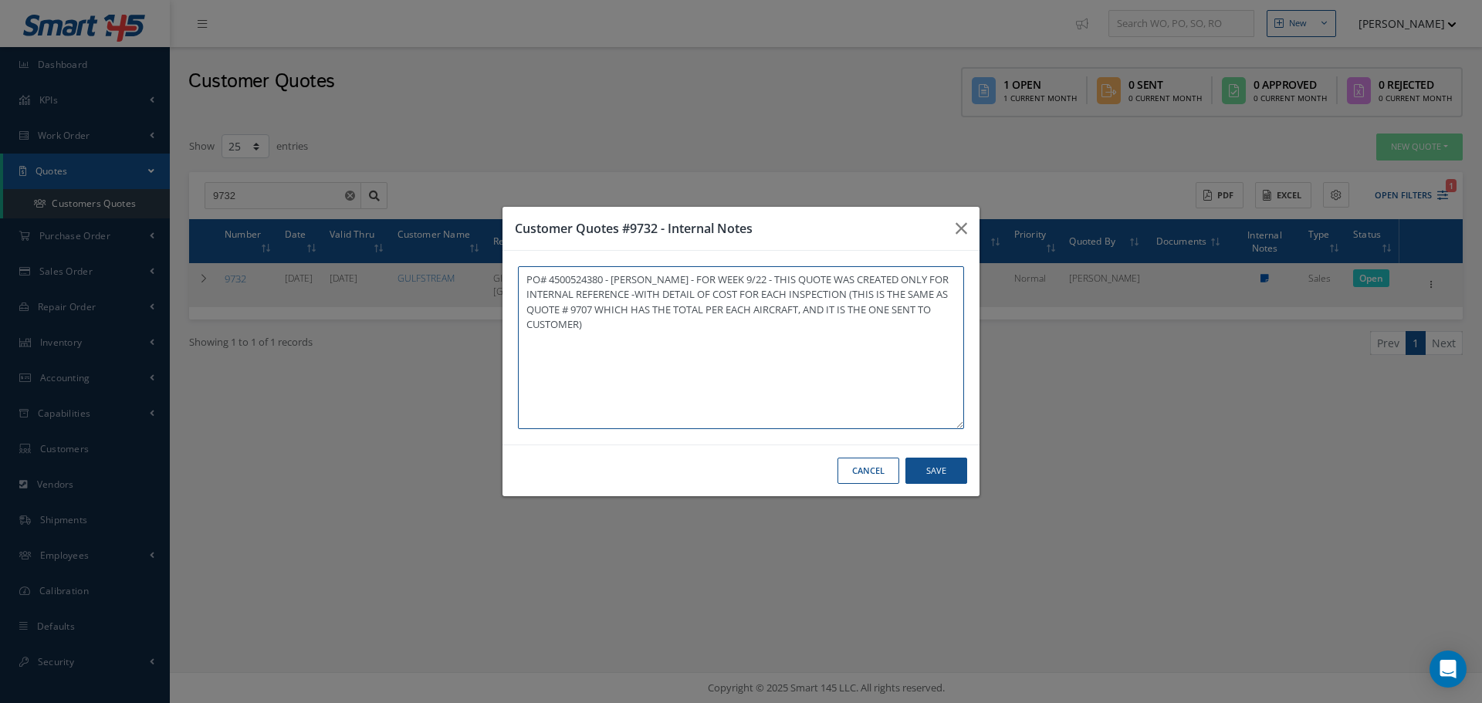
type textarea "PO# 4500524380 - RAY TABOADA - FOR WEEK 9/22 - THIS QUOTE WAS CREATED ONLY FOR …"
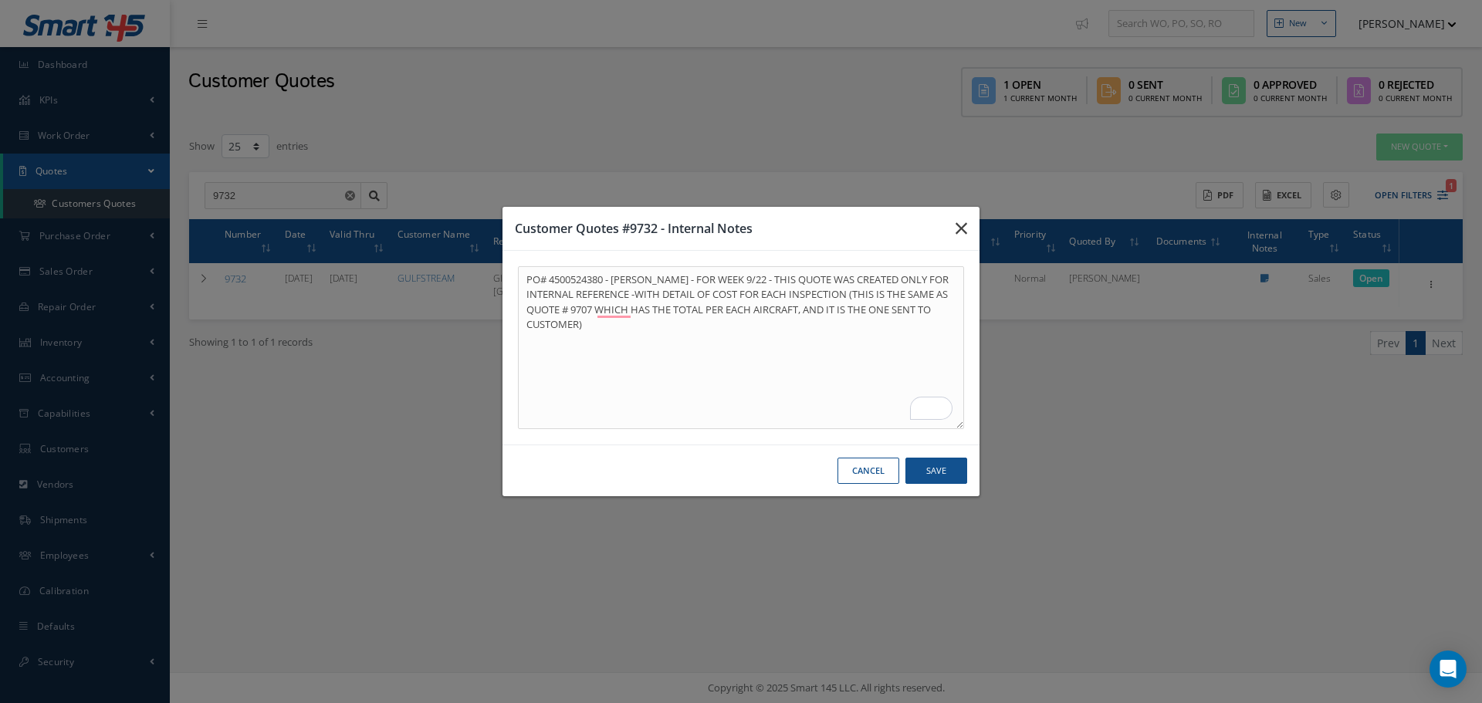
click at [963, 236] on icon "button" at bounding box center [962, 228] width 12 height 19
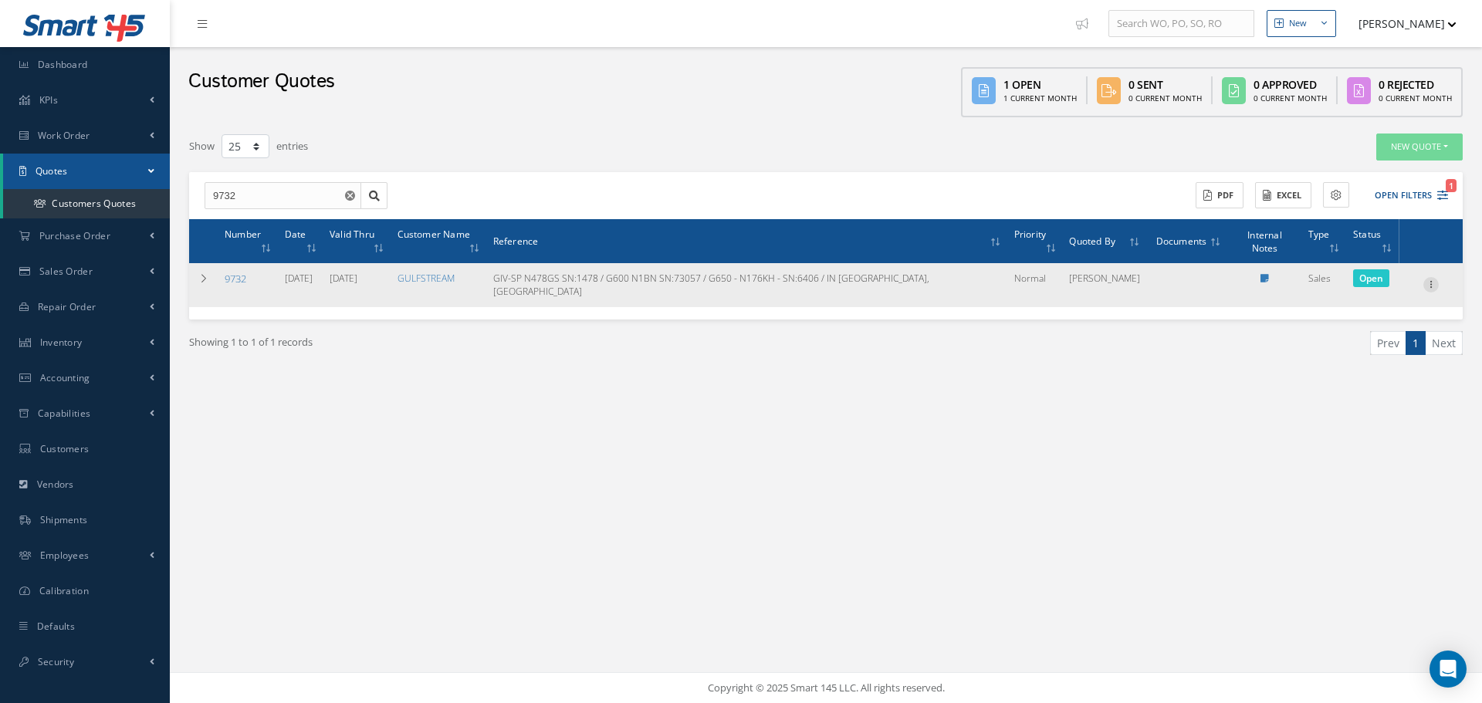
click at [1425, 277] on icon at bounding box center [1430, 283] width 15 height 12
click at [1399, 285] on link "Edit" at bounding box center [1360, 295] width 122 height 20
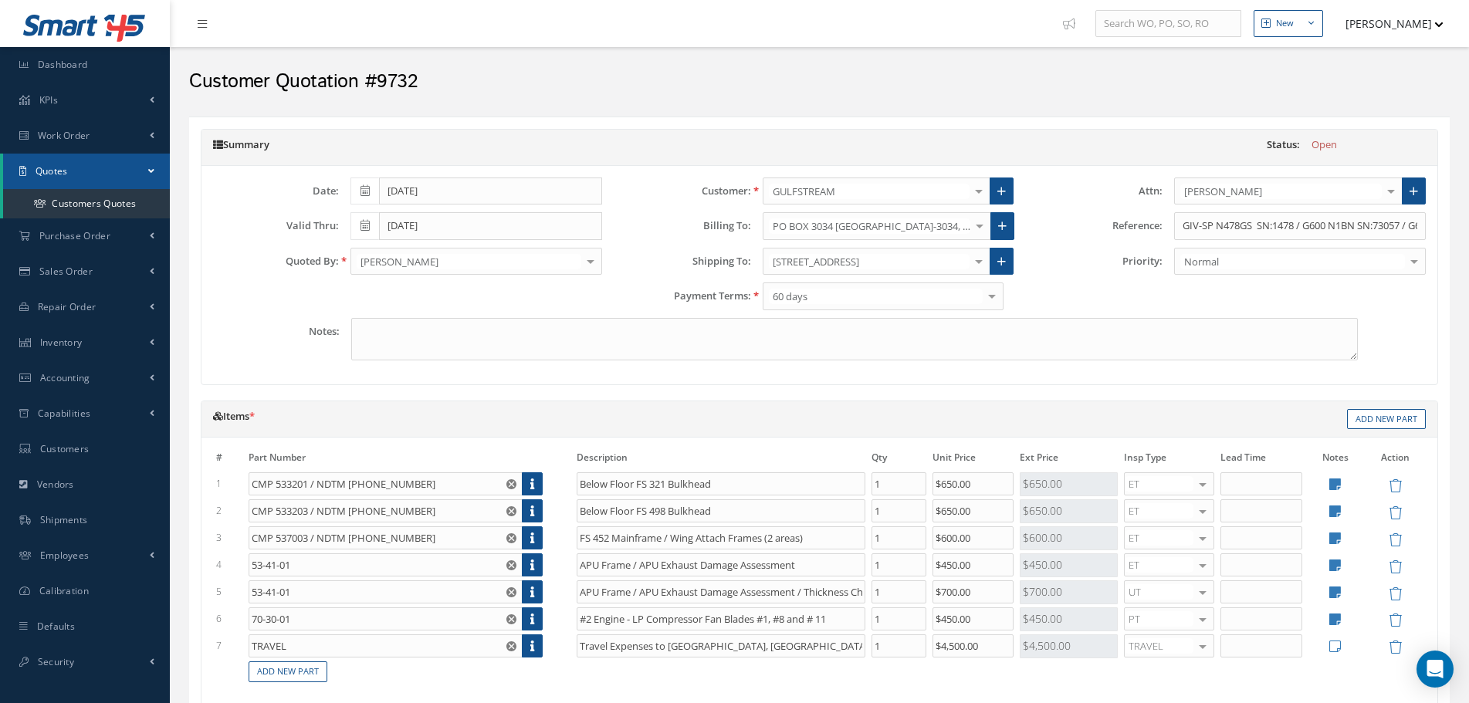
click at [696, 121] on div "Summary Status: Open Date: [DATE] Valid Thru: [DATE] Quoted By: [PERSON_NAME] A…" at bounding box center [819, 570] width 1260 height 907
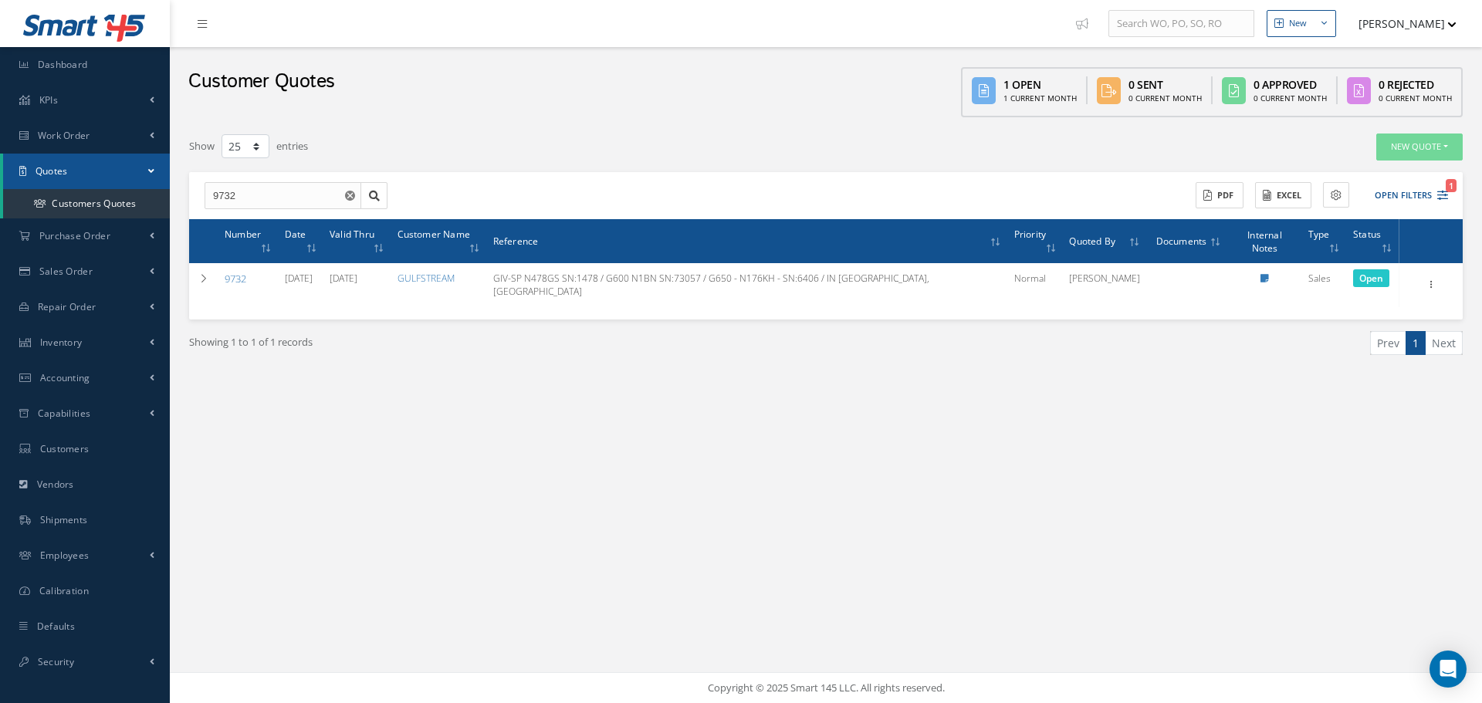
select select "25"
drag, startPoint x: 228, startPoint y: 195, endPoint x: 260, endPoint y: 193, distance: 32.5
click at [260, 193] on input "9732" at bounding box center [283, 196] width 157 height 28
type input "9707"
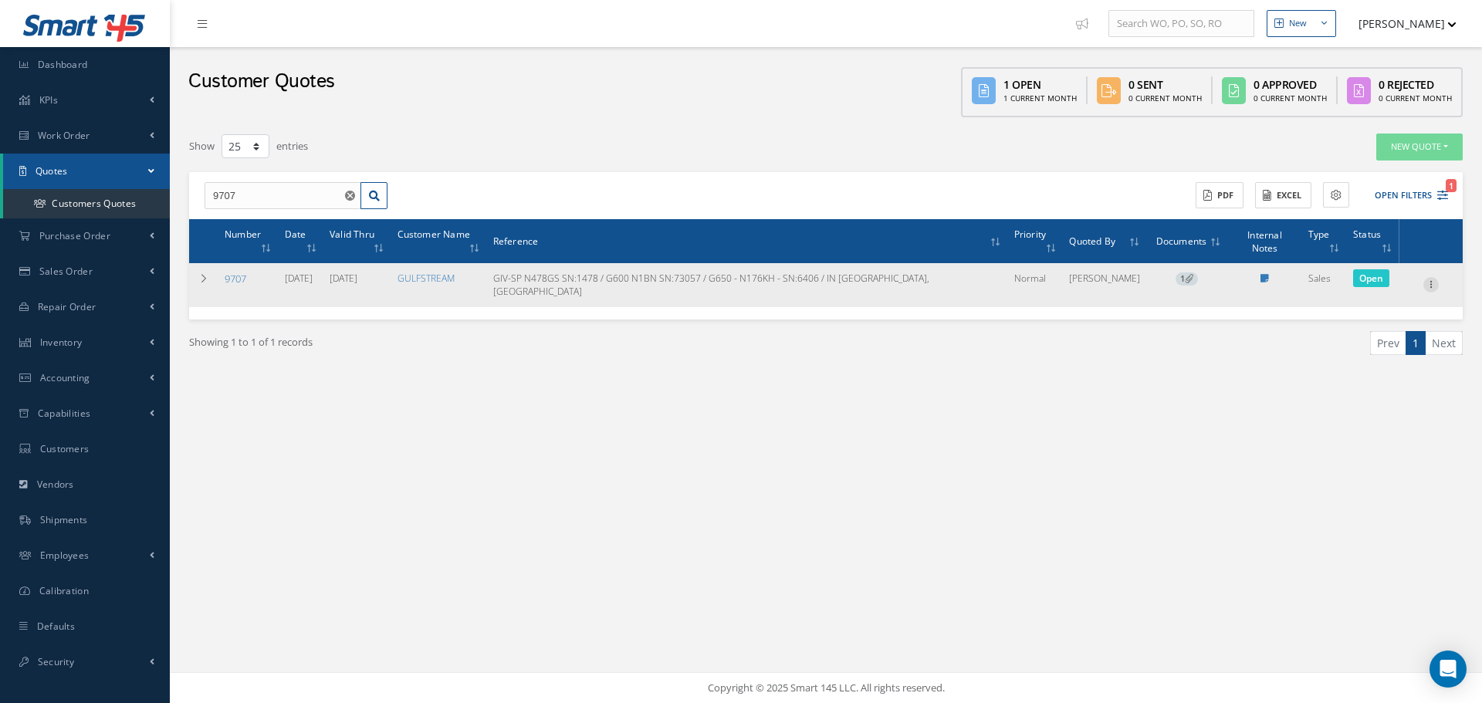
click at [1428, 277] on icon at bounding box center [1430, 283] width 15 height 12
click at [1392, 305] on link "Delete" at bounding box center [1360, 315] width 122 height 20
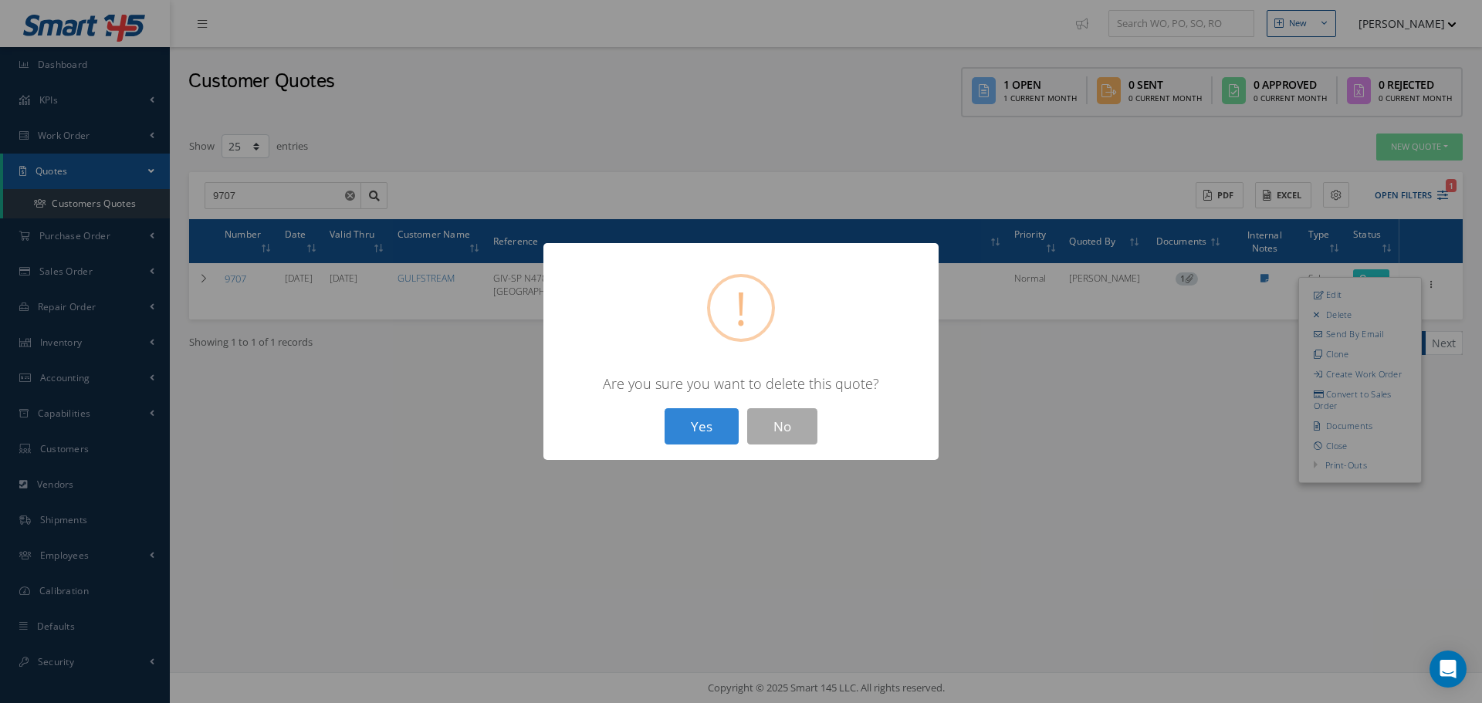
click at [996, 90] on div "? ! i × Are you sure you want to delete this quote? Yes No" at bounding box center [741, 351] width 1482 height 703
click at [814, 425] on button "No" at bounding box center [782, 426] width 70 height 36
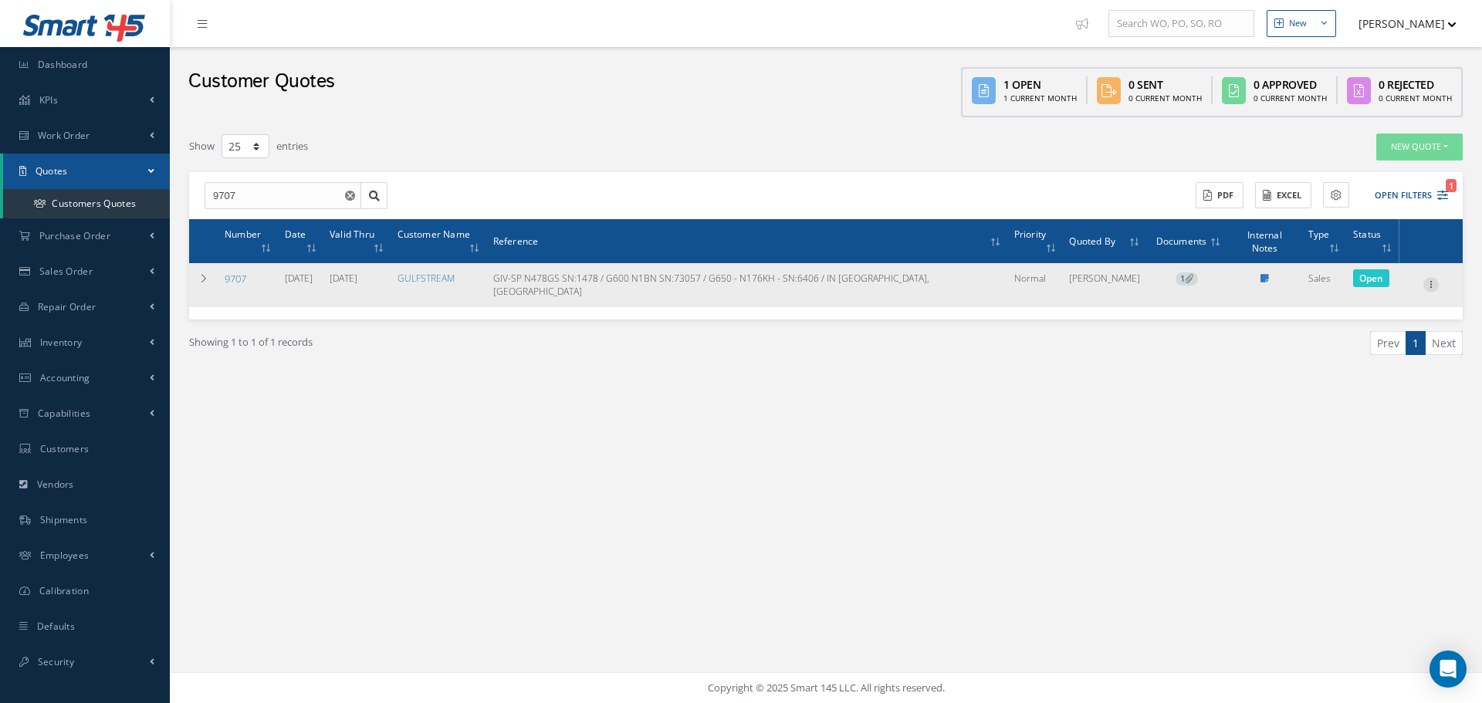
click at [1425, 277] on icon at bounding box center [1430, 283] width 15 height 12
click at [1399, 285] on link "Edit" at bounding box center [1360, 295] width 122 height 20
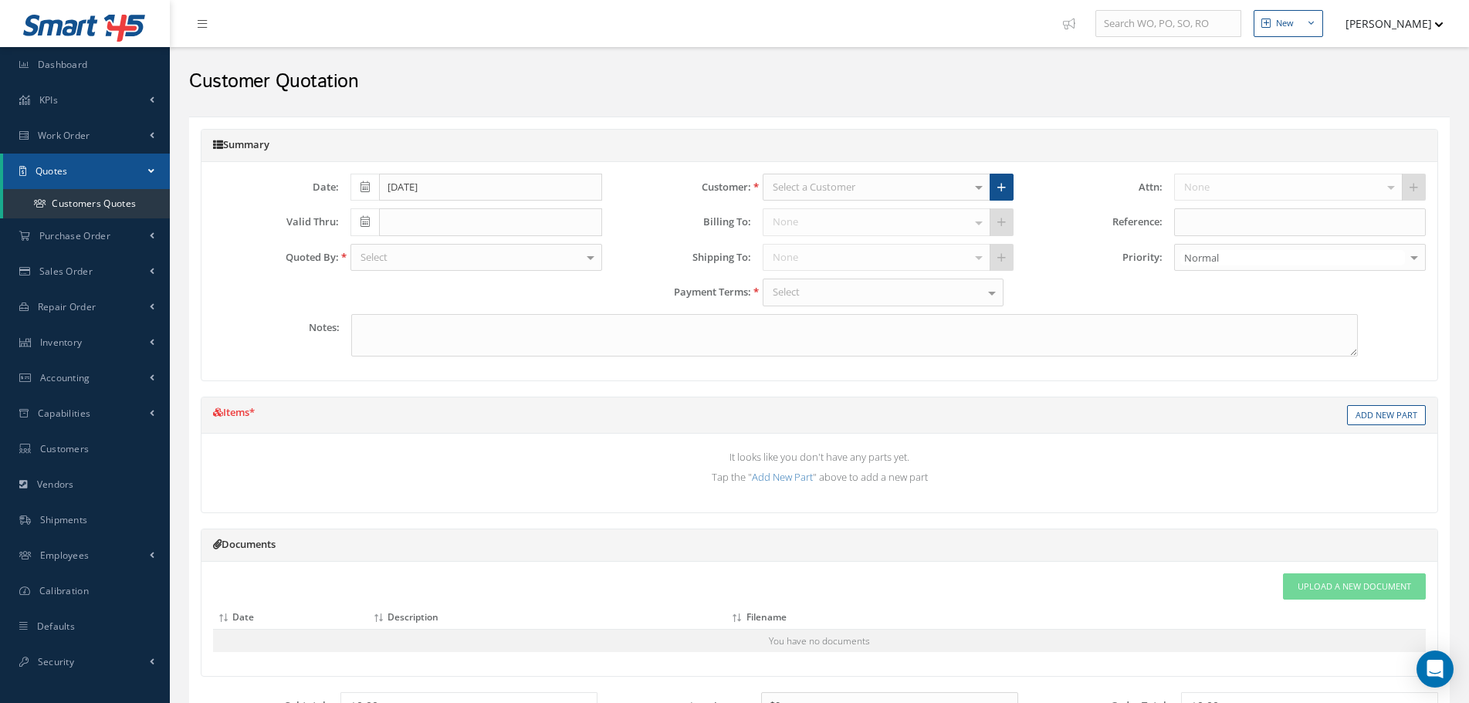
type textarea "NOTE: $4500.00 TRAVEL EXPENSES HAS BEEN SPLIT INTO EACH OF THE 3 AIRCRAFTS."
type input "[DATE]"
type input "GIV-SP N478GS SN:1478 / G600 N1BN SN:73057 / G650 - N176KH - SN:6406 / IN [GEOG…"
type input "0.00"
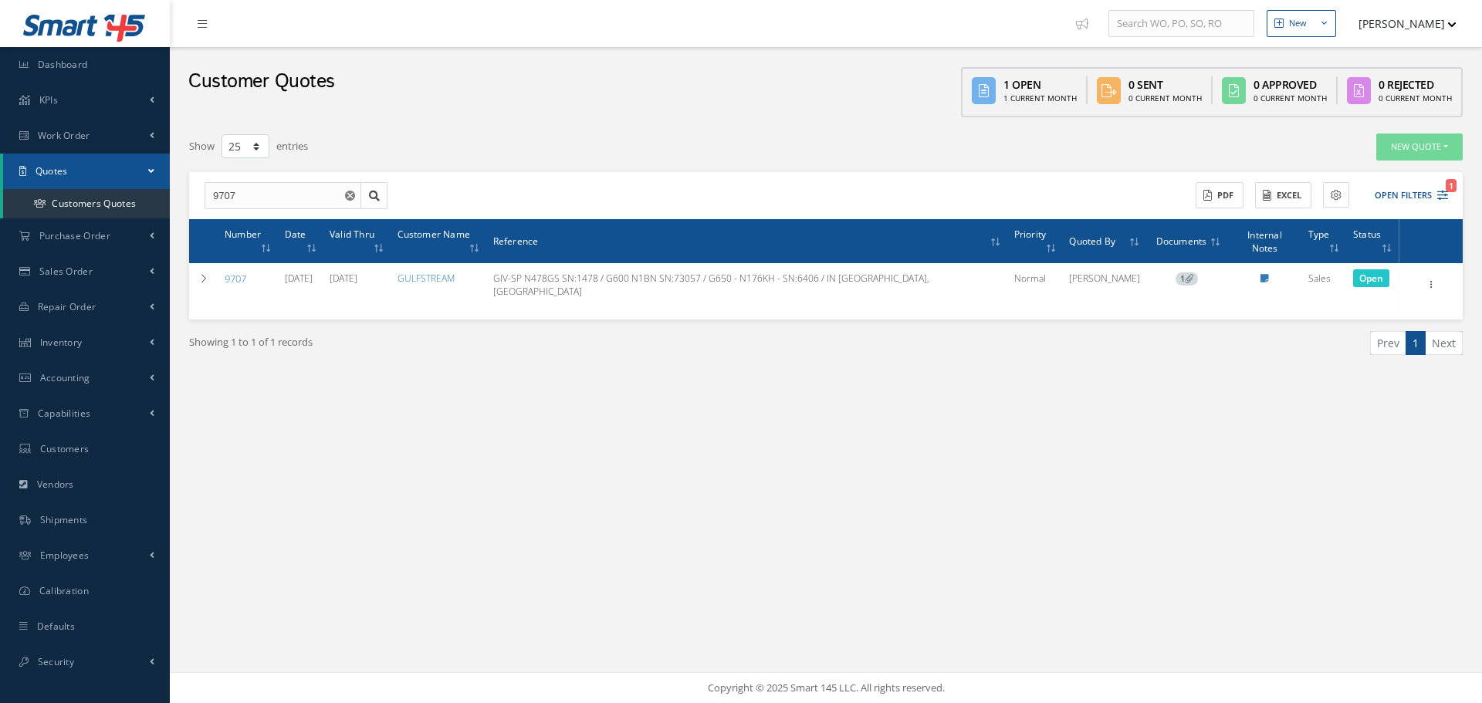
select select "25"
